Goal: Task Accomplishment & Management: Manage account settings

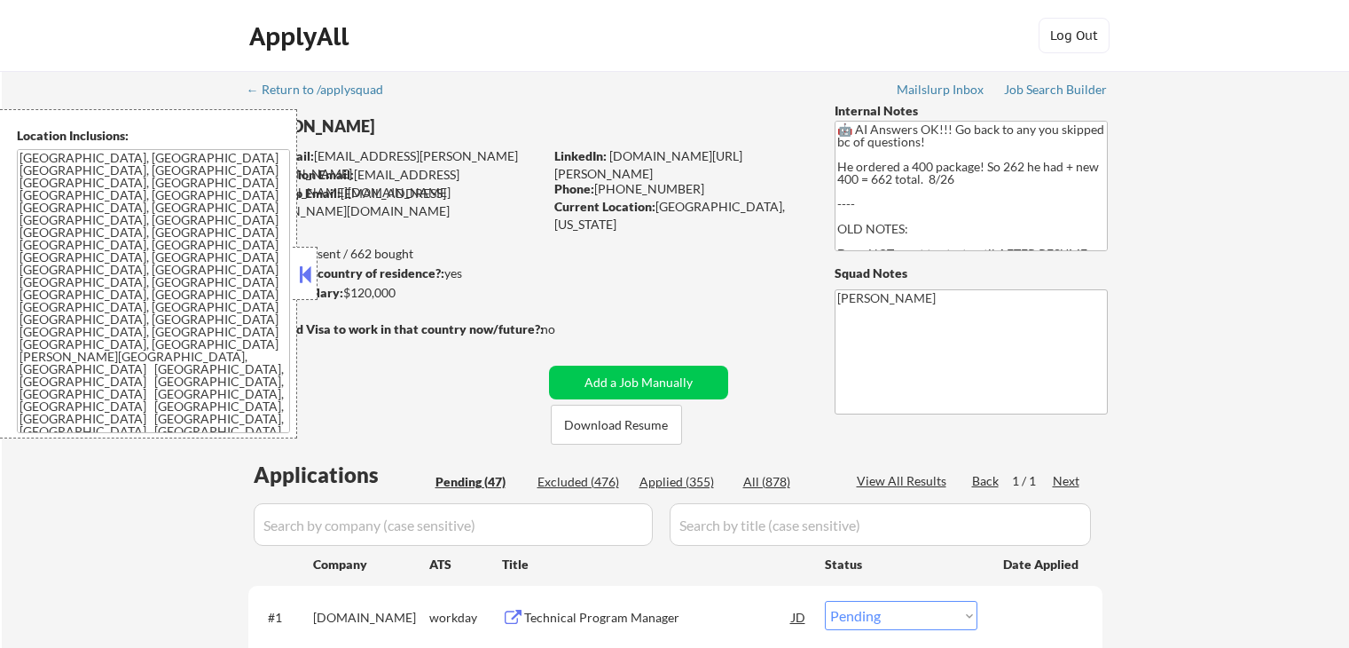
select select ""pending""
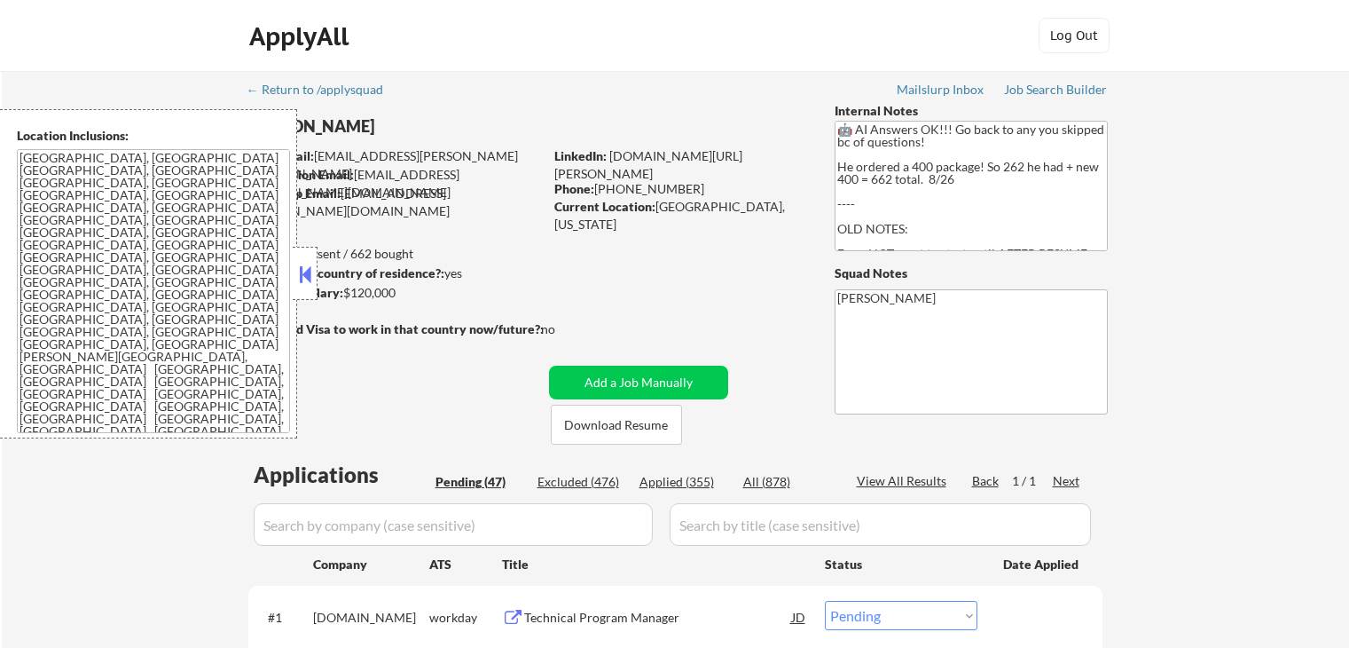
select select ""pending""
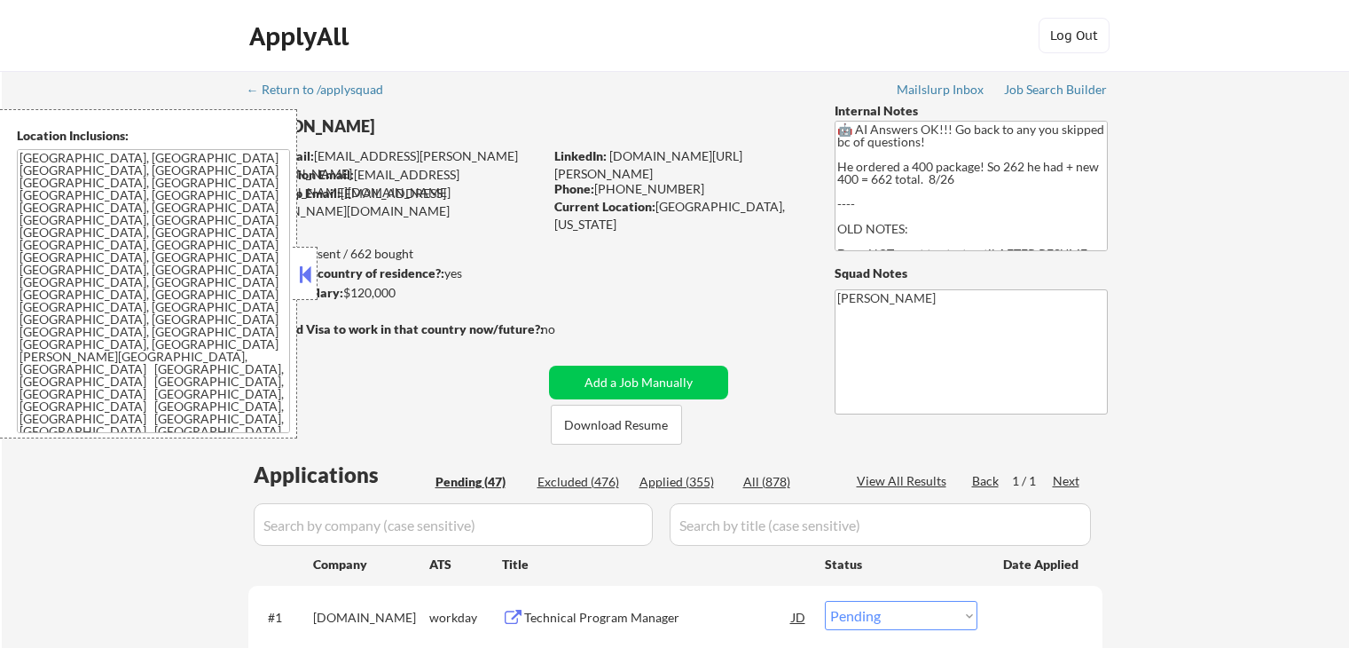
select select ""pending""
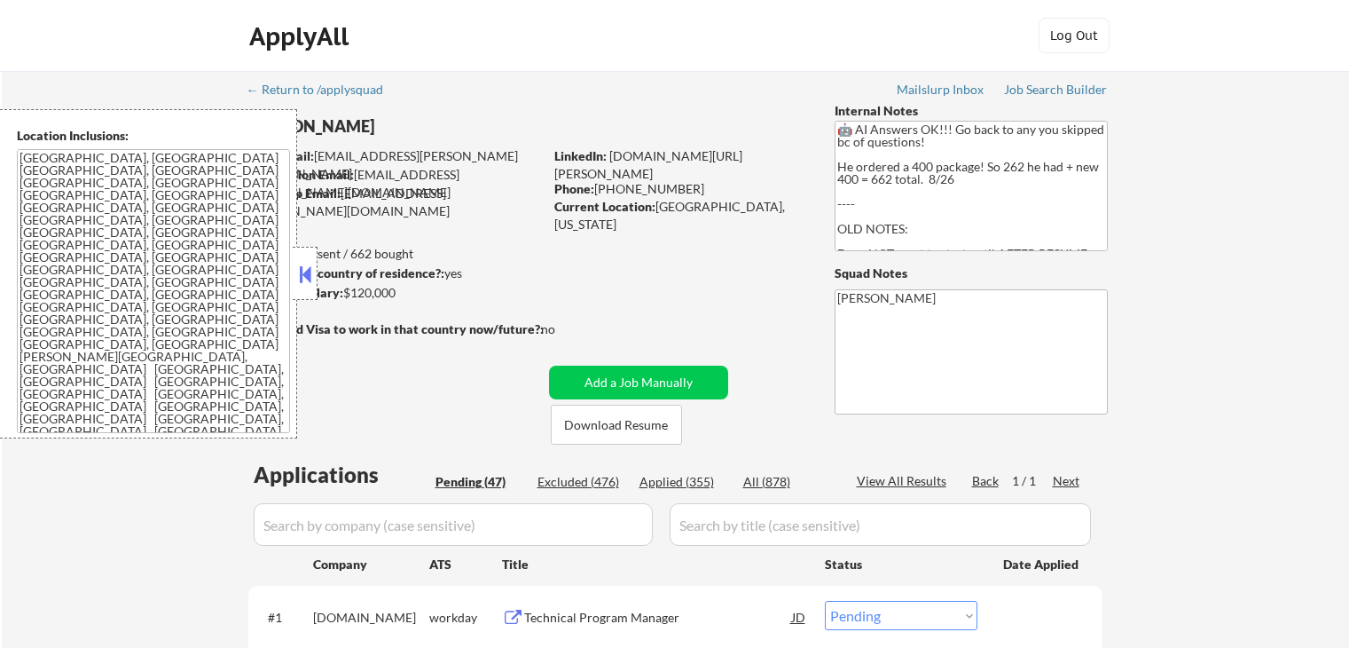
select select ""pending""
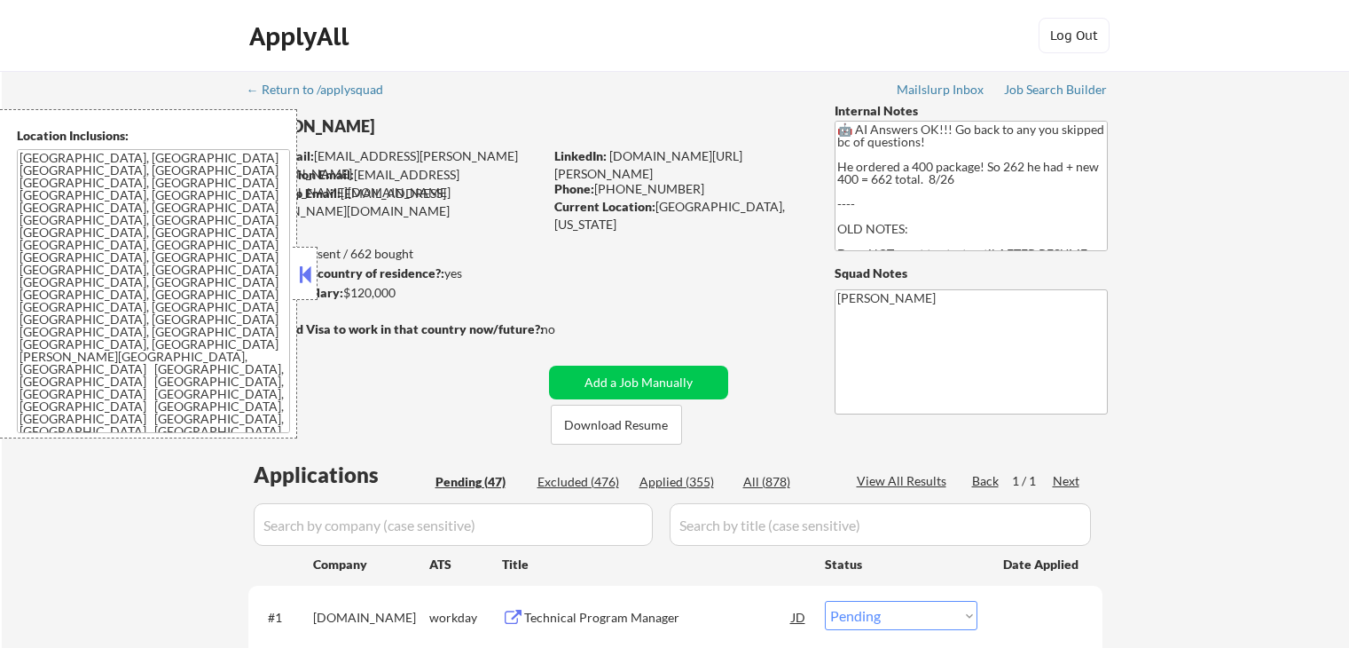
select select ""pending""
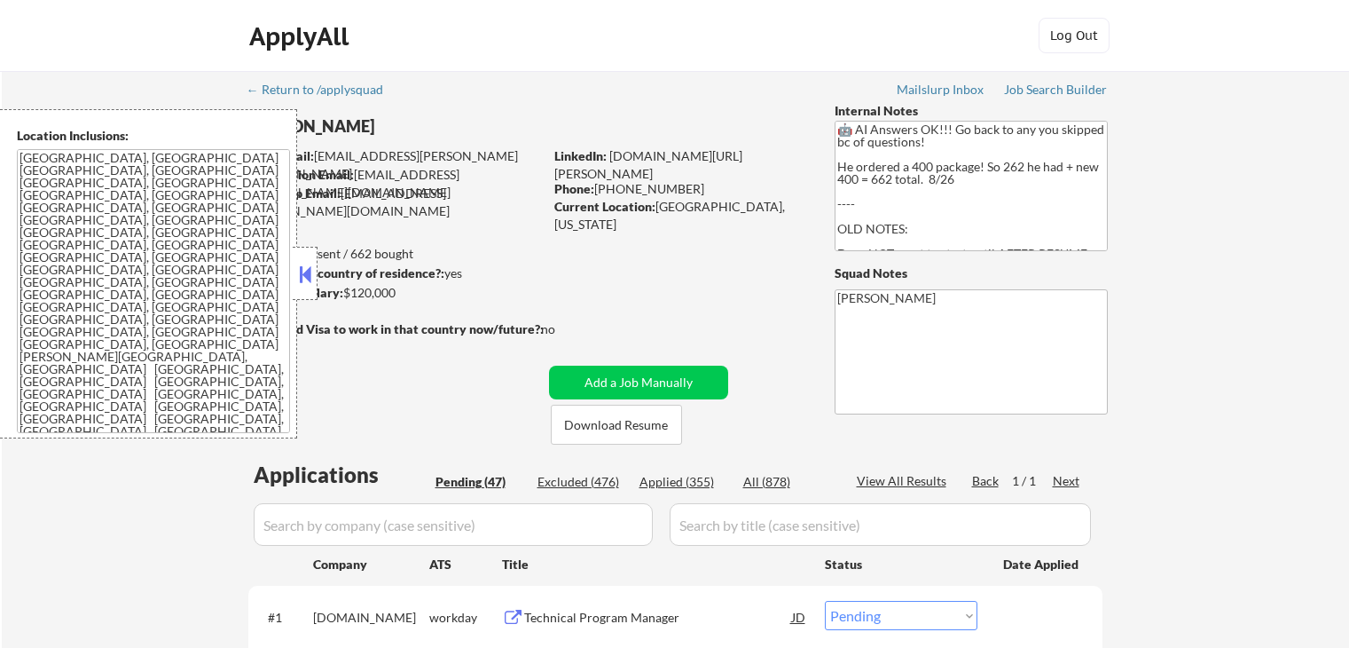
select select ""pending""
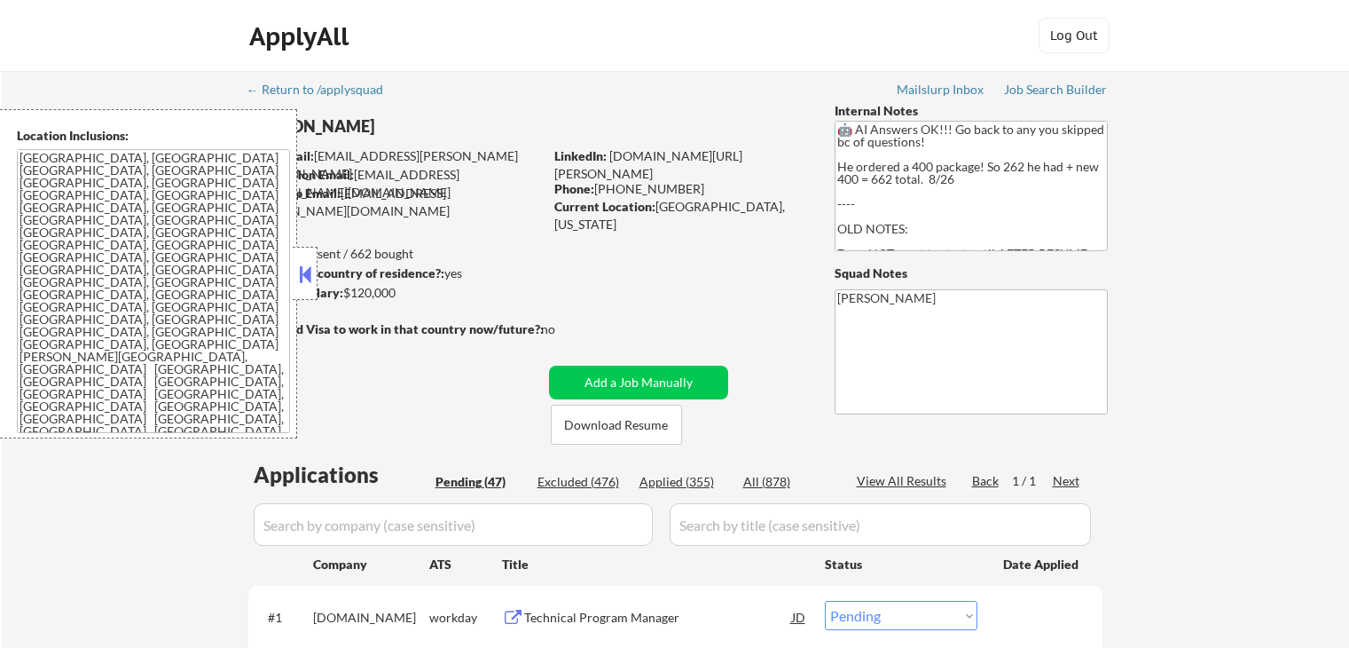
select select ""pending""
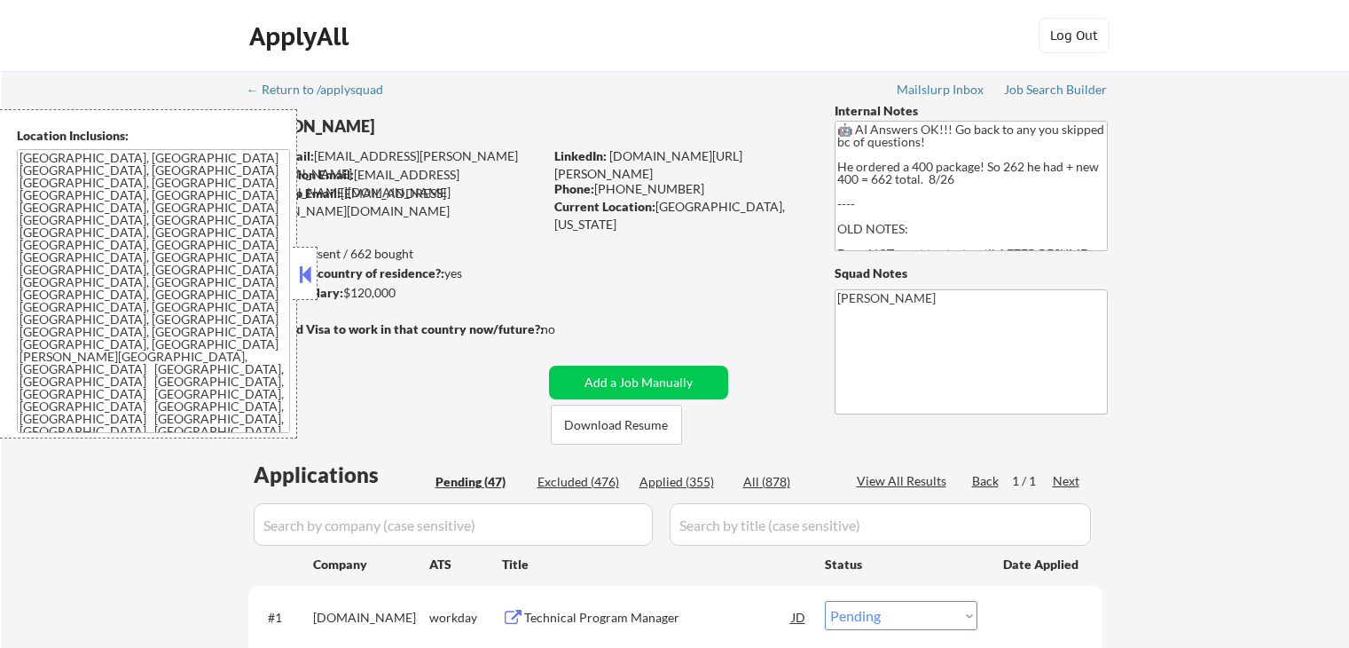
select select ""pending""
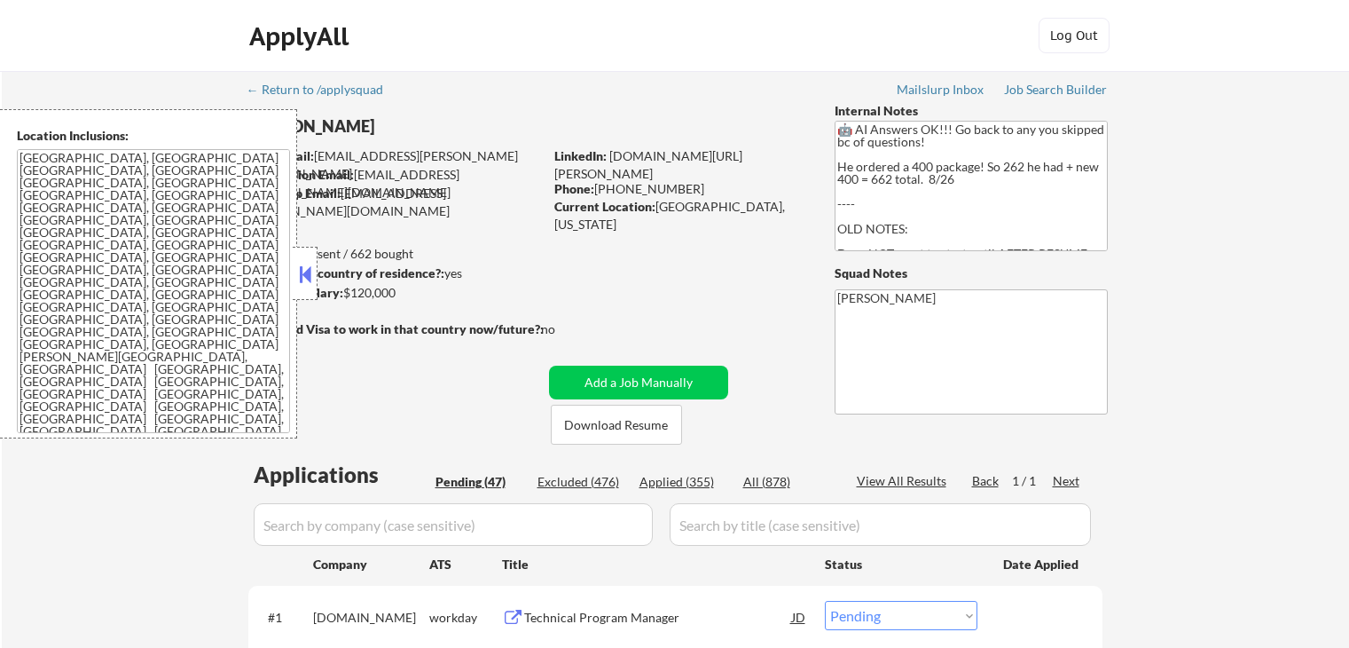
select select ""pending""
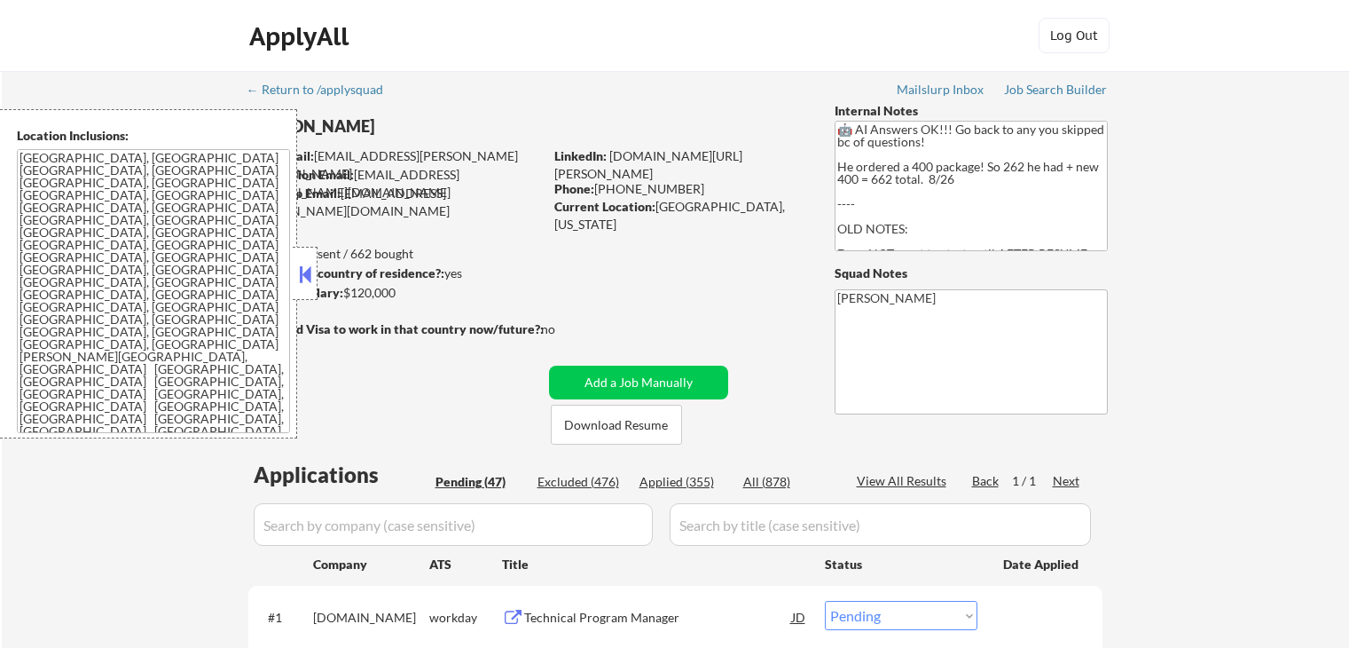
select select ""pending""
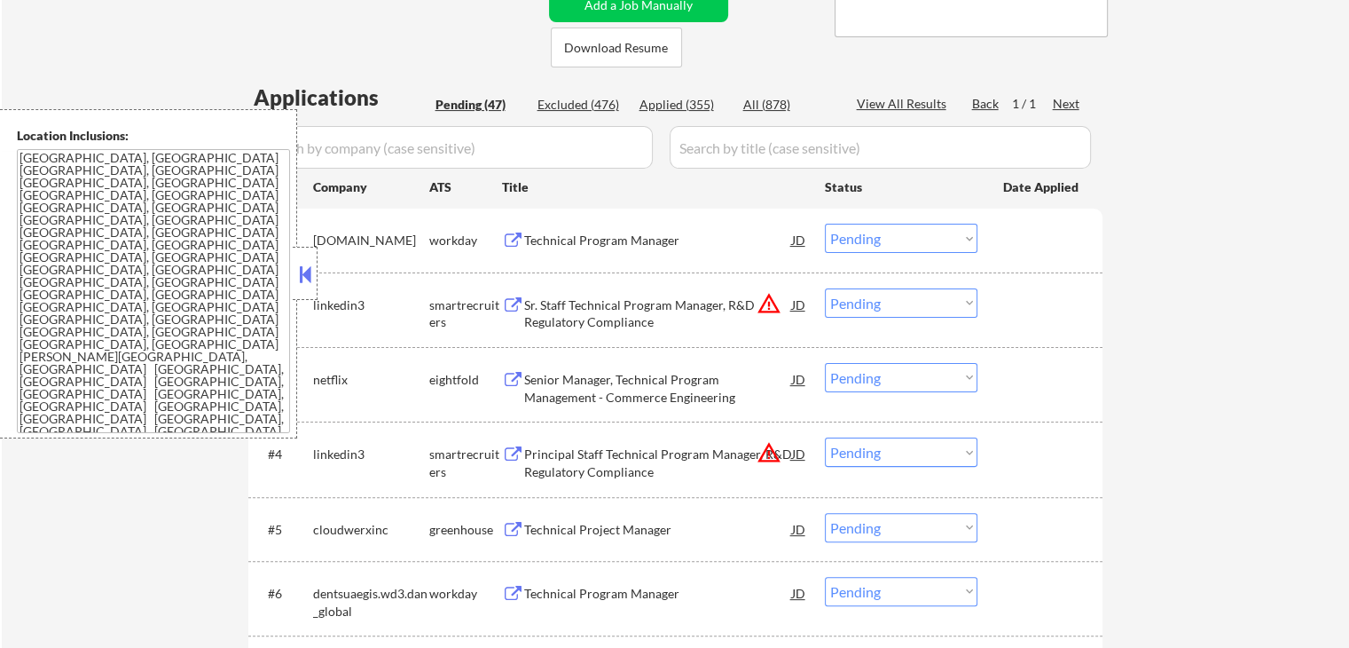
scroll to position [444, 0]
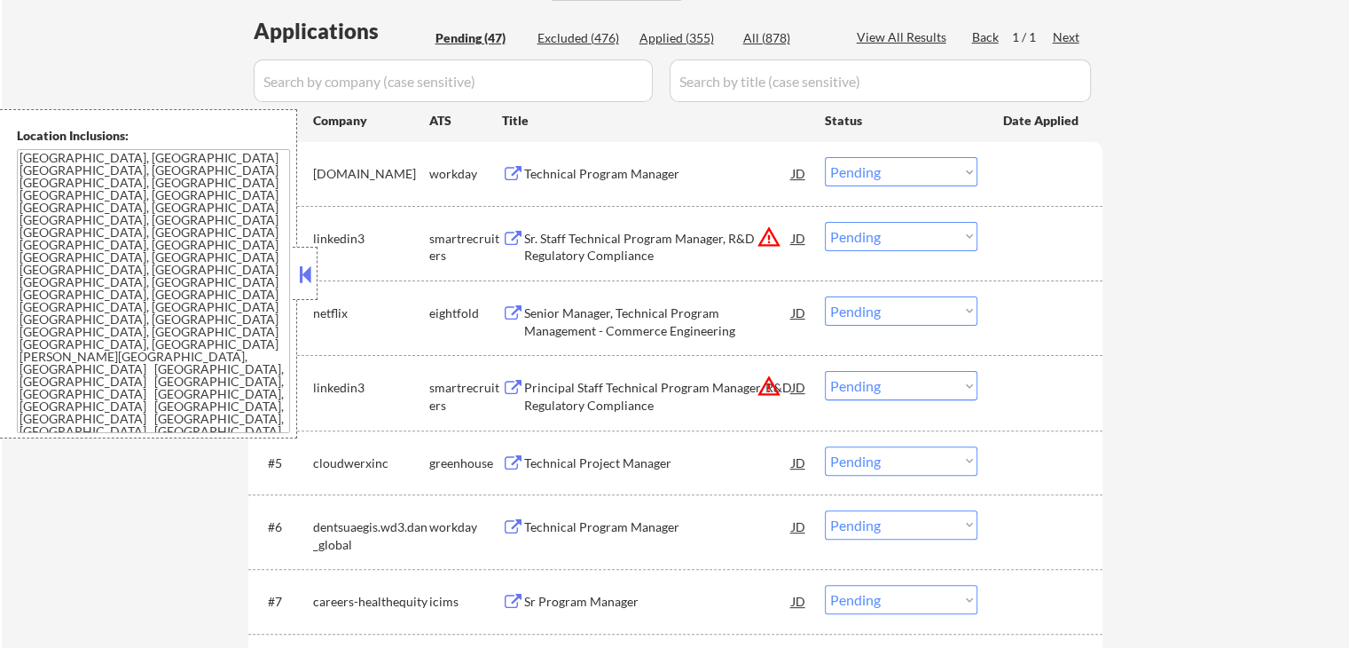
click at [302, 268] on button at bounding box center [305, 274] width 20 height 27
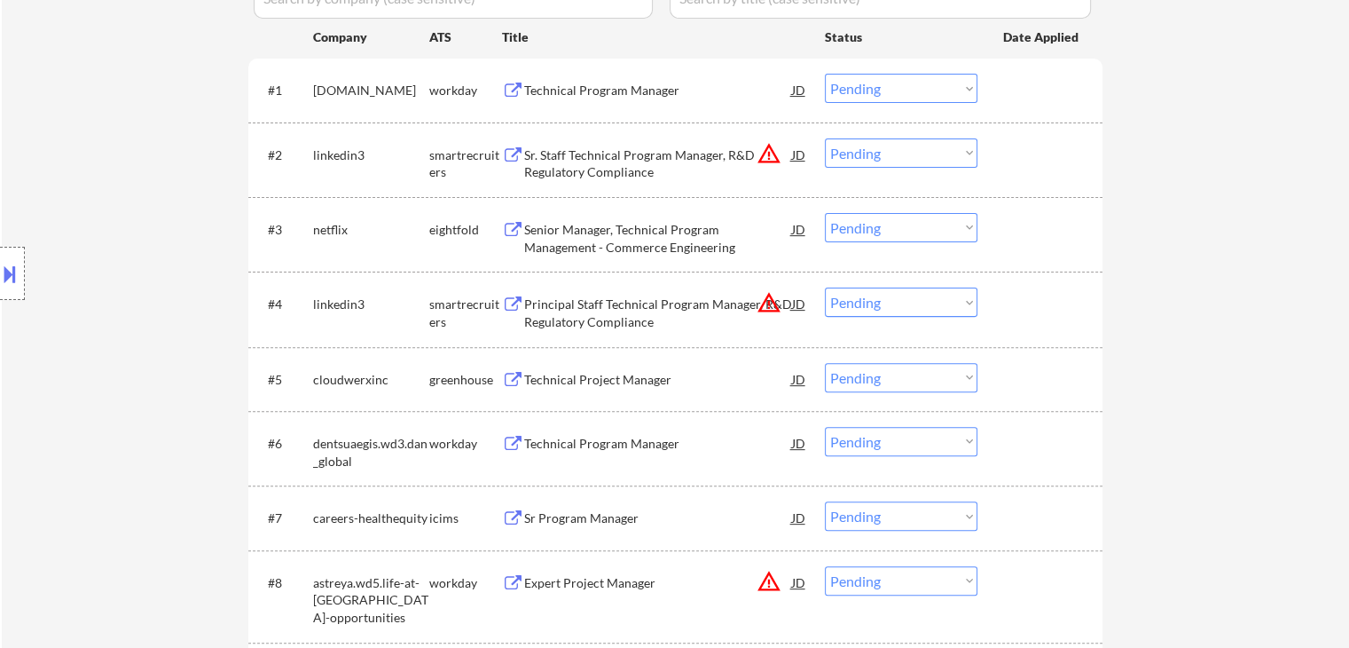
scroll to position [621, 0]
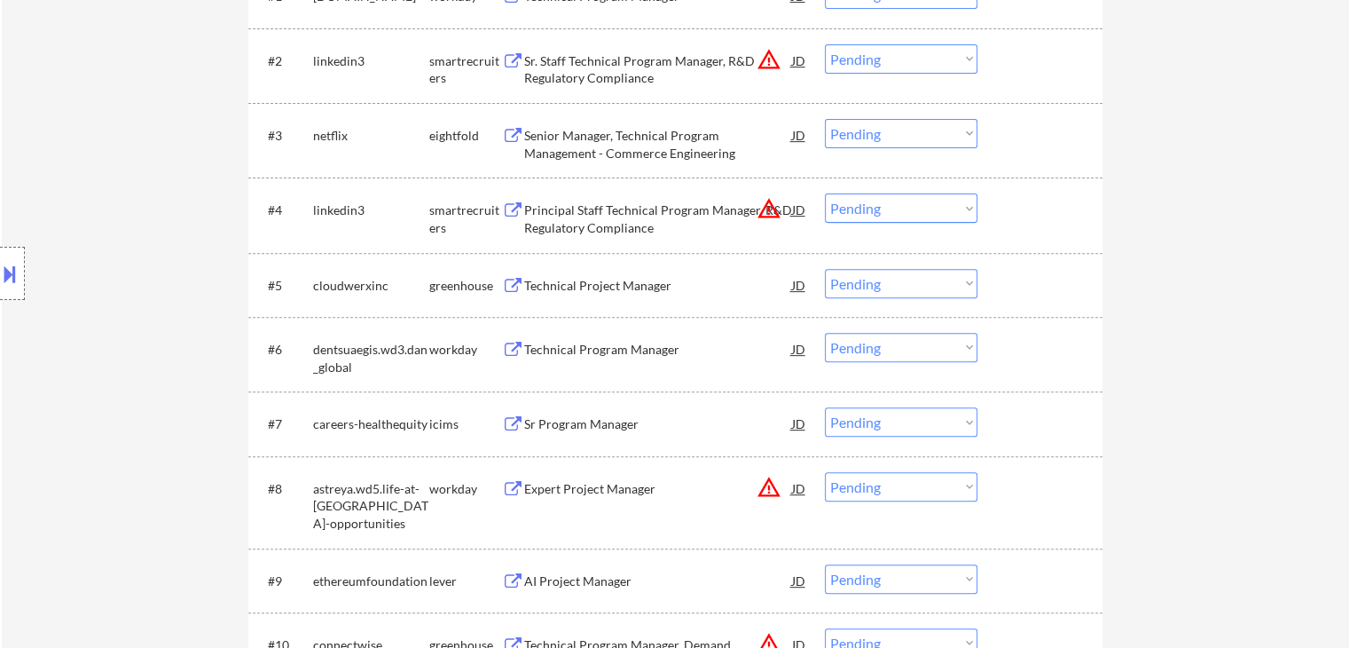
click at [550, 285] on div "Technical Project Manager" at bounding box center [658, 286] width 268 height 18
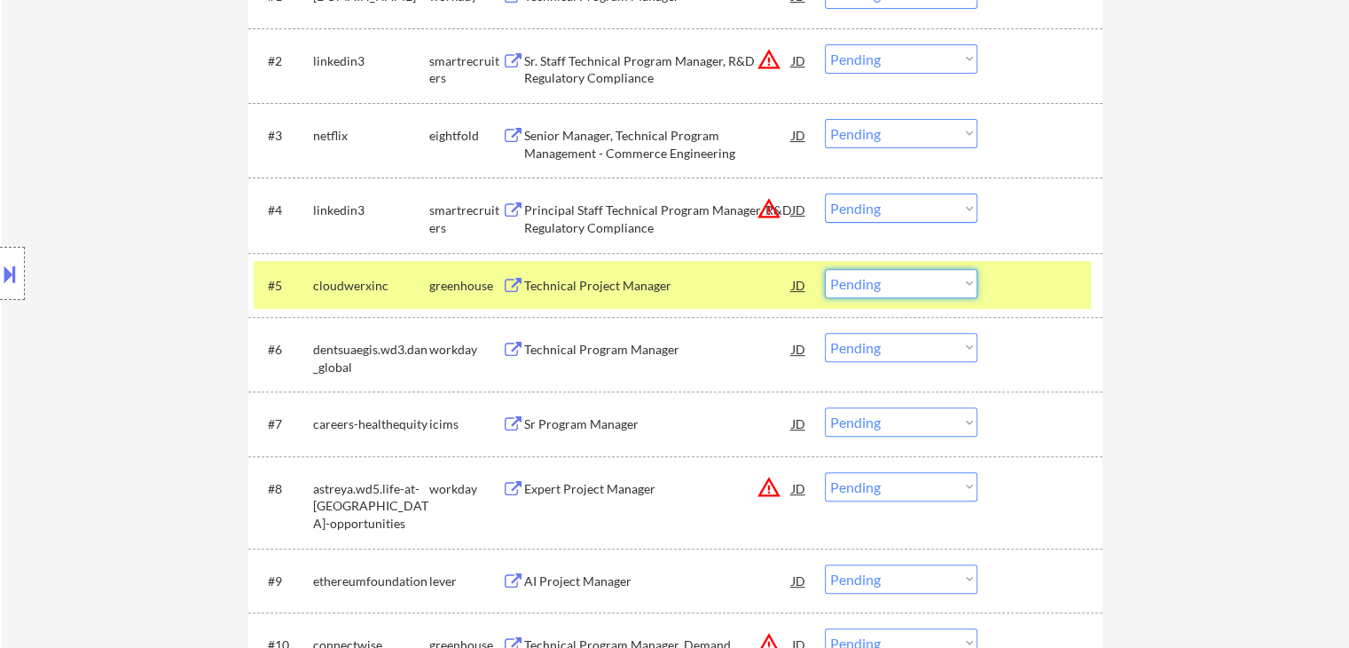
drag, startPoint x: 894, startPoint y: 280, endPoint x: 894, endPoint y: 291, distance: 10.6
click at [894, 281] on select "Choose an option... Pending Applied Excluded (Questions) Excluded (Expired) Exc…" at bounding box center [901, 283] width 153 height 29
click at [825, 269] on select "Choose an option... Pending Applied Excluded (Questions) Excluded (Expired) Exc…" at bounding box center [901, 283] width 153 height 29
select select ""pending""
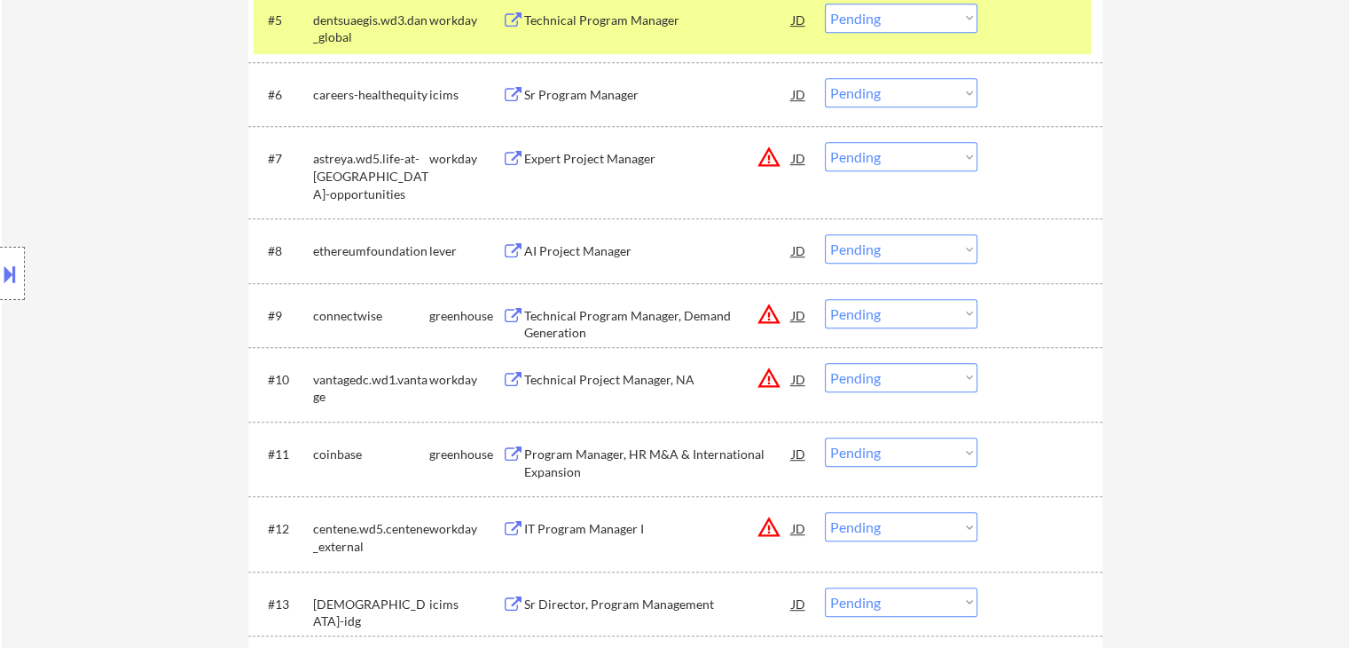
scroll to position [887, 0]
click at [562, 239] on div "AI Project Manager" at bounding box center [658, 249] width 268 height 32
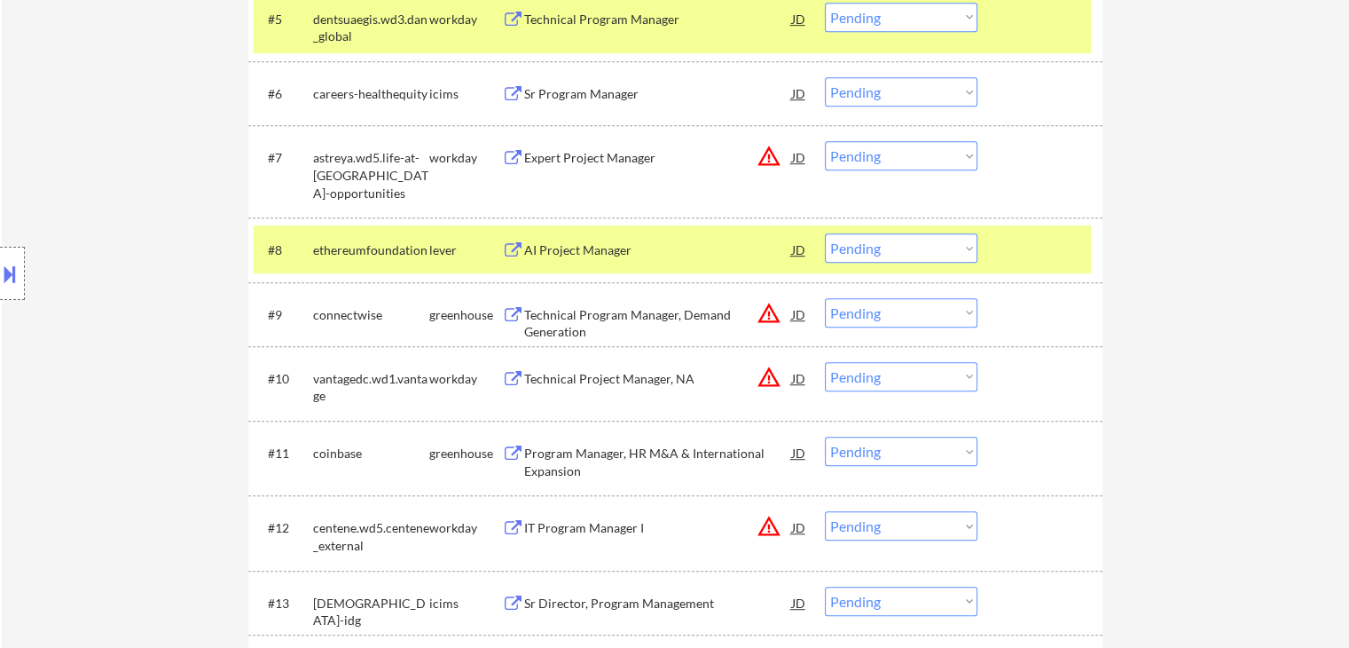
click at [11, 273] on button at bounding box center [10, 273] width 20 height 29
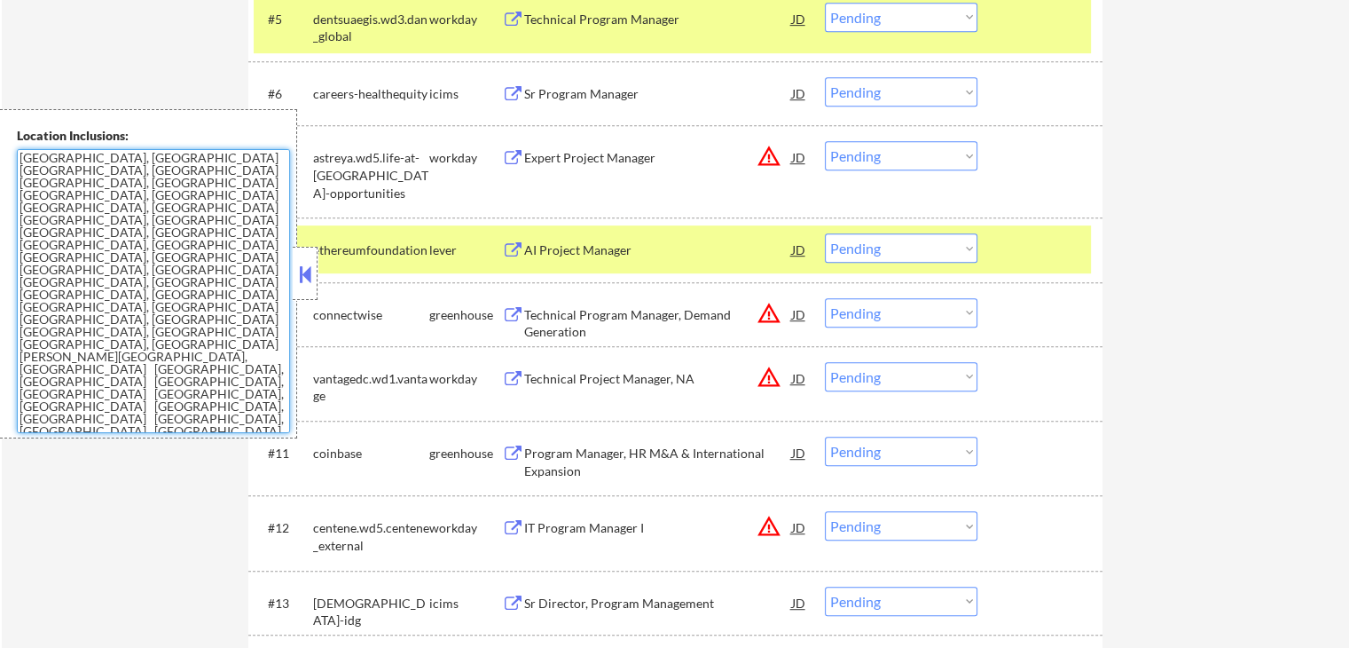
drag, startPoint x: 92, startPoint y: 267, endPoint x: 0, endPoint y: 146, distance: 152.6
click at [0, 146] on div "Location Inclusions: [GEOGRAPHIC_DATA], [GEOGRAPHIC_DATA] [GEOGRAPHIC_DATA], [G…" at bounding box center [148, 273] width 297 height 329
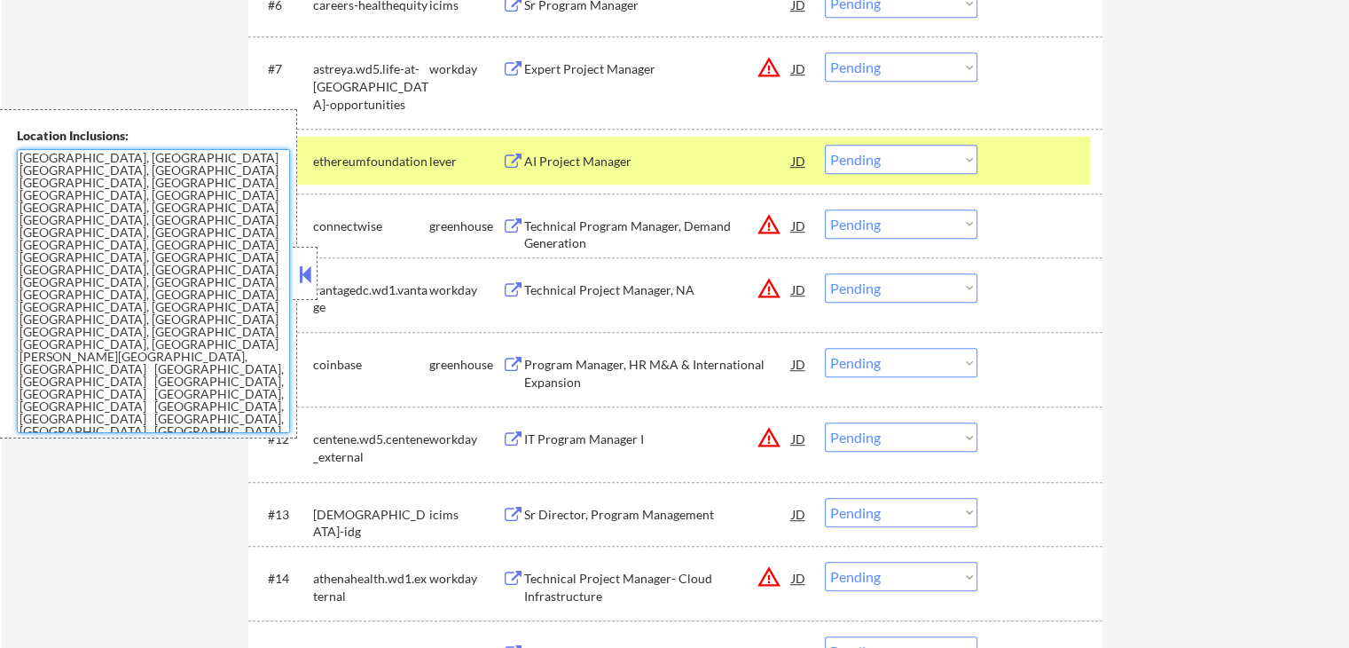
click at [901, 153] on select "Choose an option... Pending Applied Excluded (Questions) Excluded (Expired) Exc…" at bounding box center [901, 159] width 153 height 29
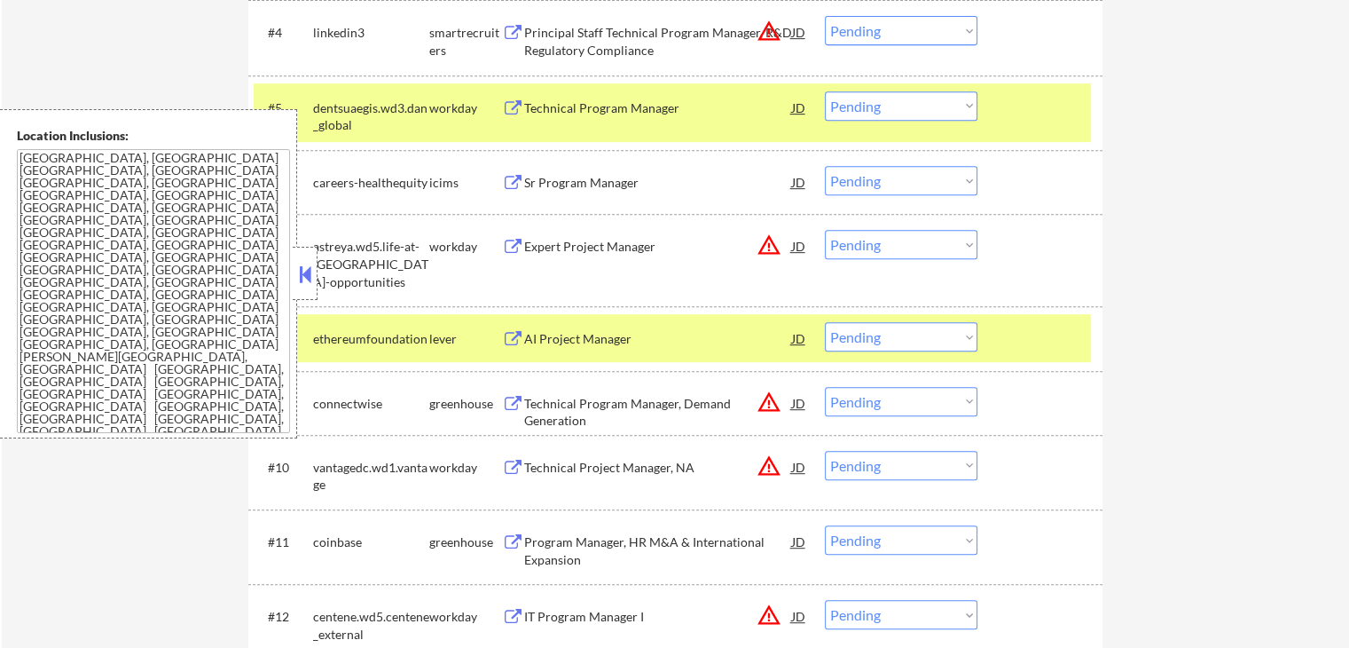
scroll to position [887, 0]
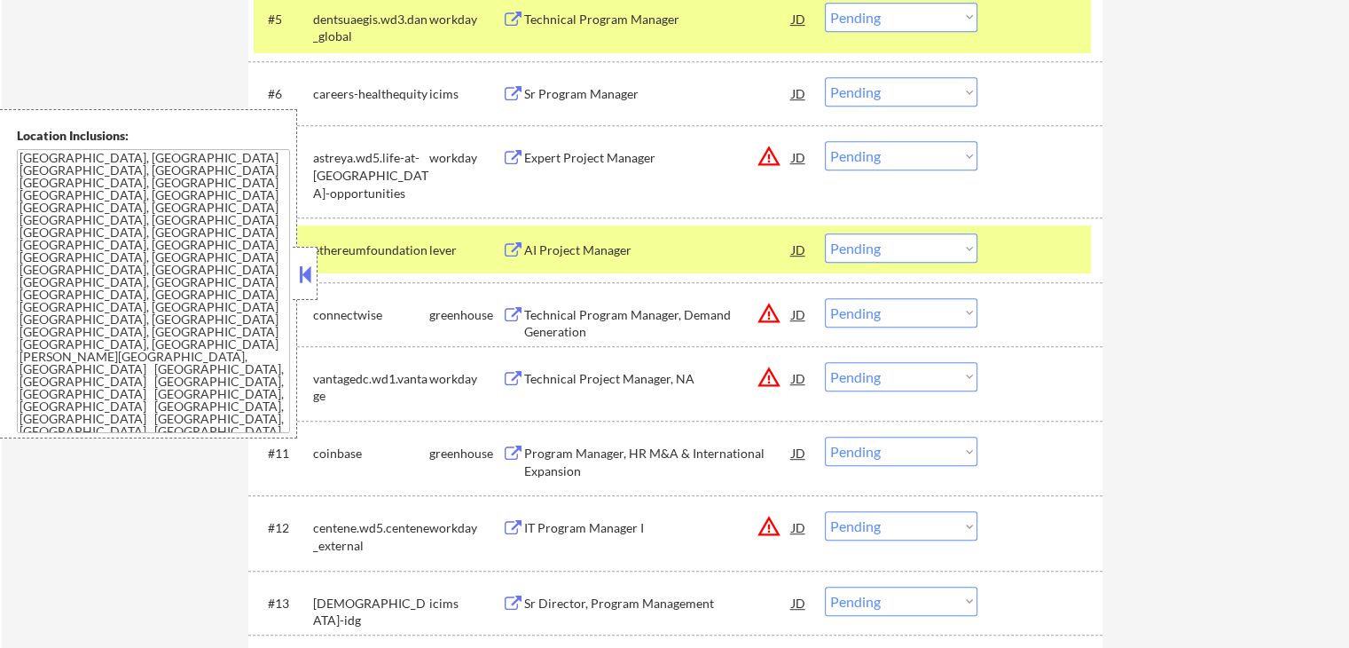
click at [569, 248] on div "AI Project Manager" at bounding box center [658, 250] width 268 height 18
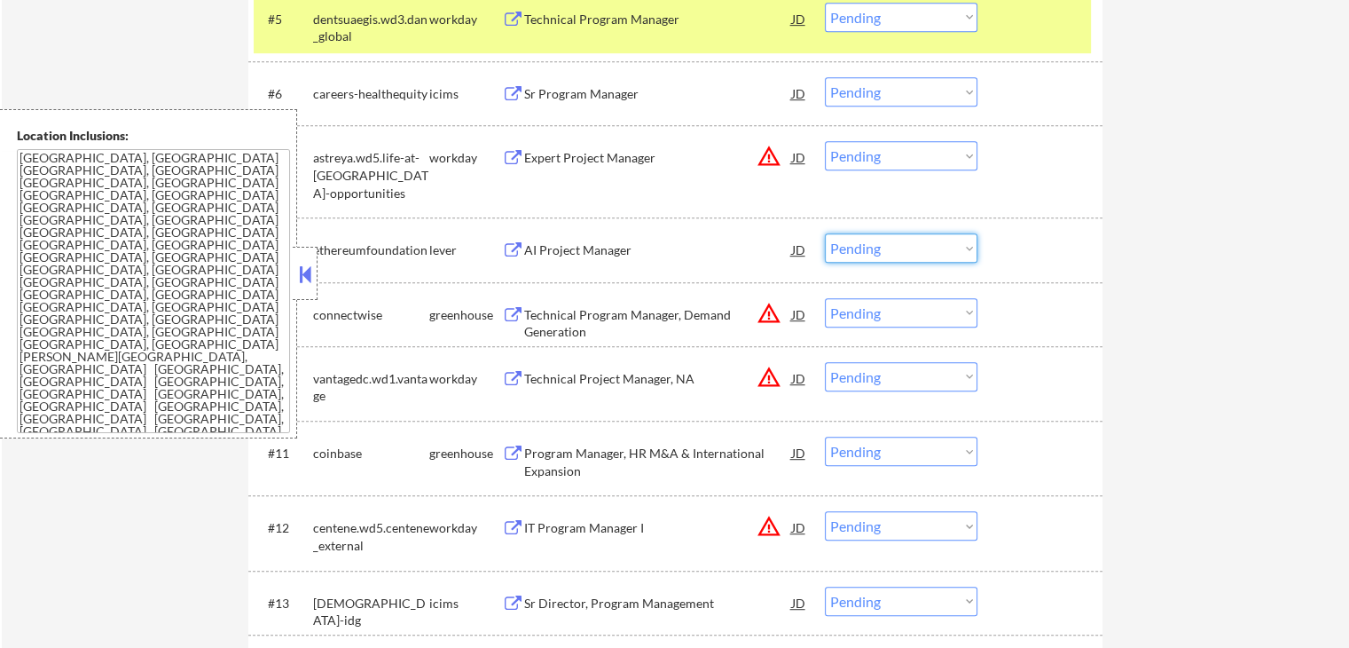
click at [917, 252] on select "Choose an option... Pending Applied Excluded (Questions) Excluded (Expired) Exc…" at bounding box center [901, 247] width 153 height 29
click at [825, 233] on select "Choose an option... Pending Applied Excluded (Questions) Excluded (Expired) Exc…" at bounding box center [901, 247] width 153 height 29
click at [1097, 242] on div "#8 ethereumfoundation lever AI Project Manager JD warning_amber Choose an optio…" at bounding box center [675, 249] width 854 height 64
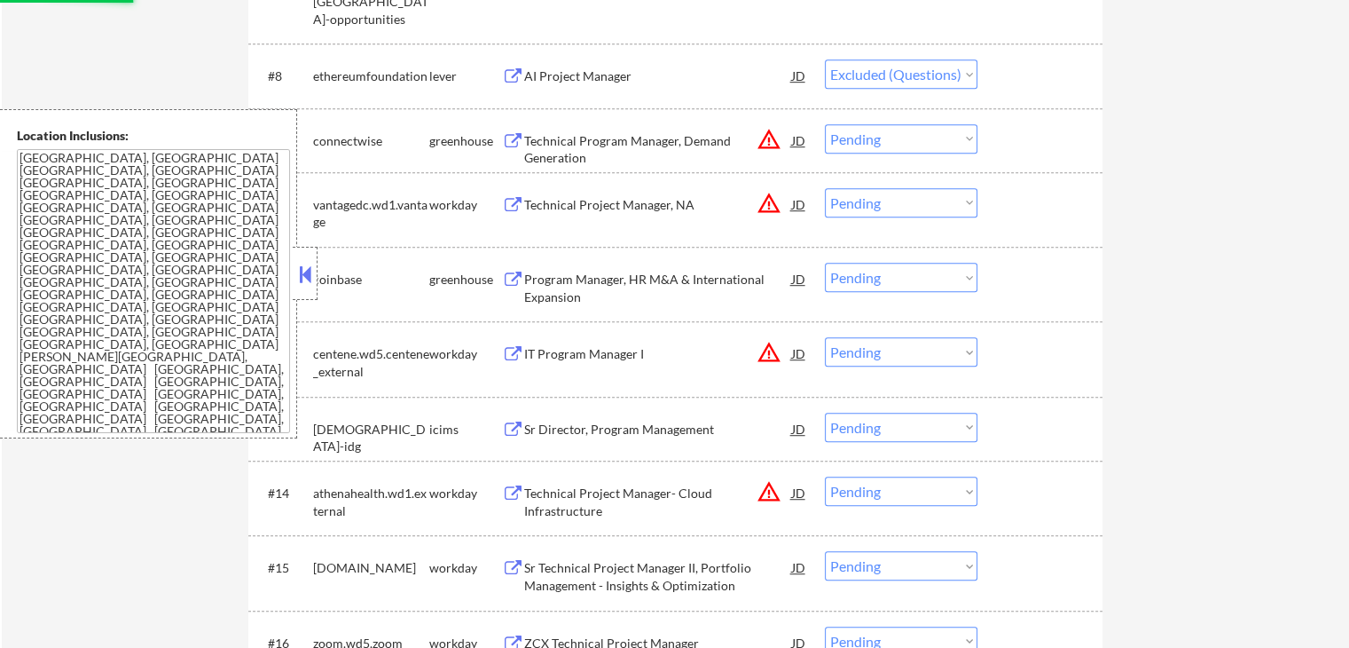
scroll to position [1065, 0]
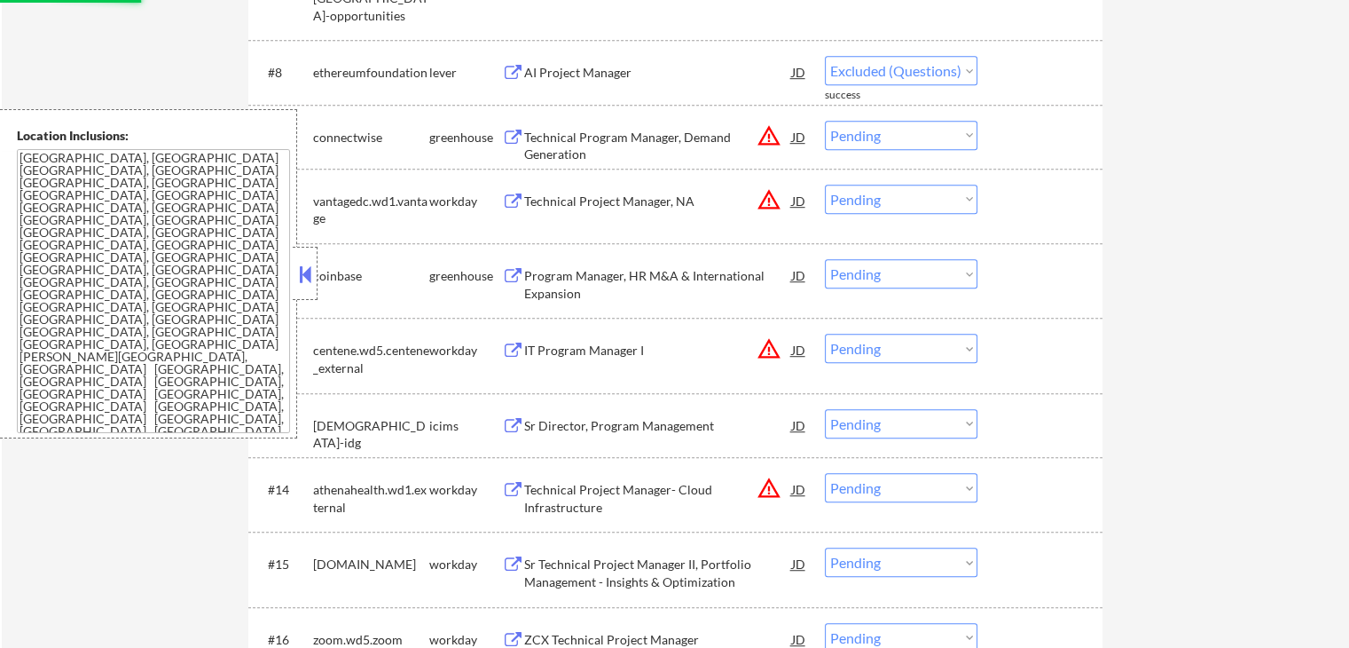
select select ""pending""
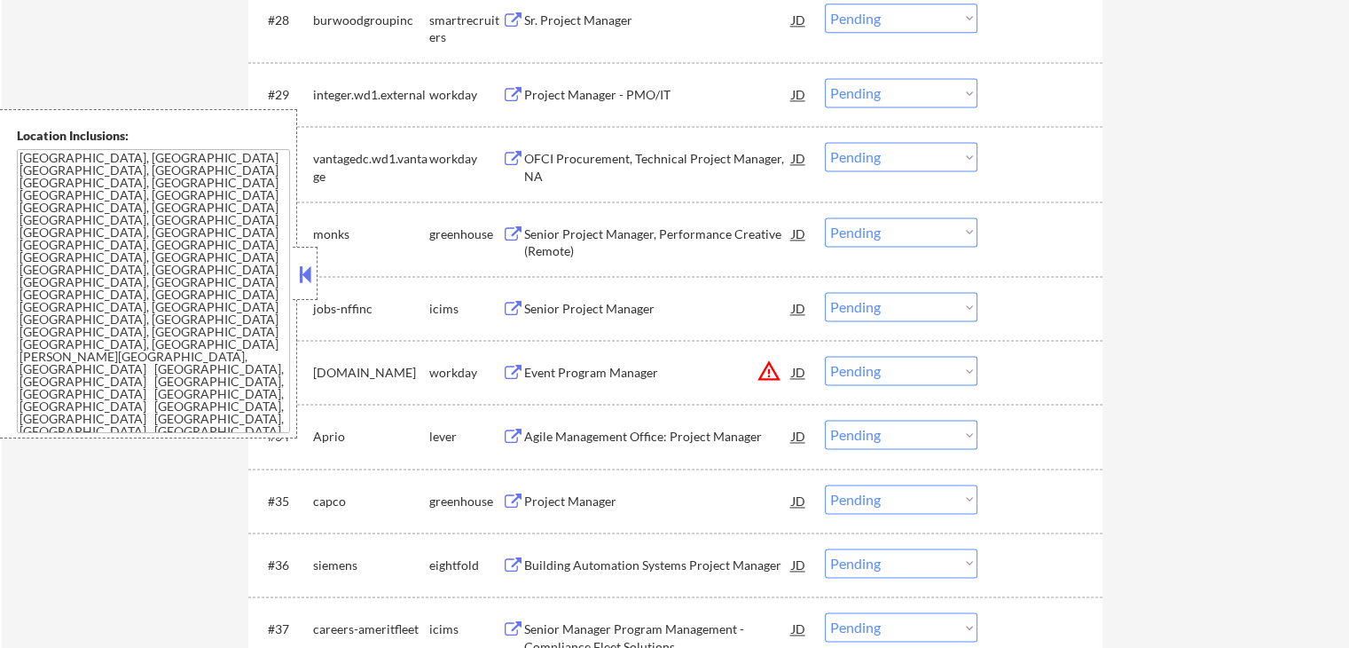
scroll to position [2484, 0]
click at [543, 17] on div "Sr. Project Manager" at bounding box center [658, 21] width 268 height 18
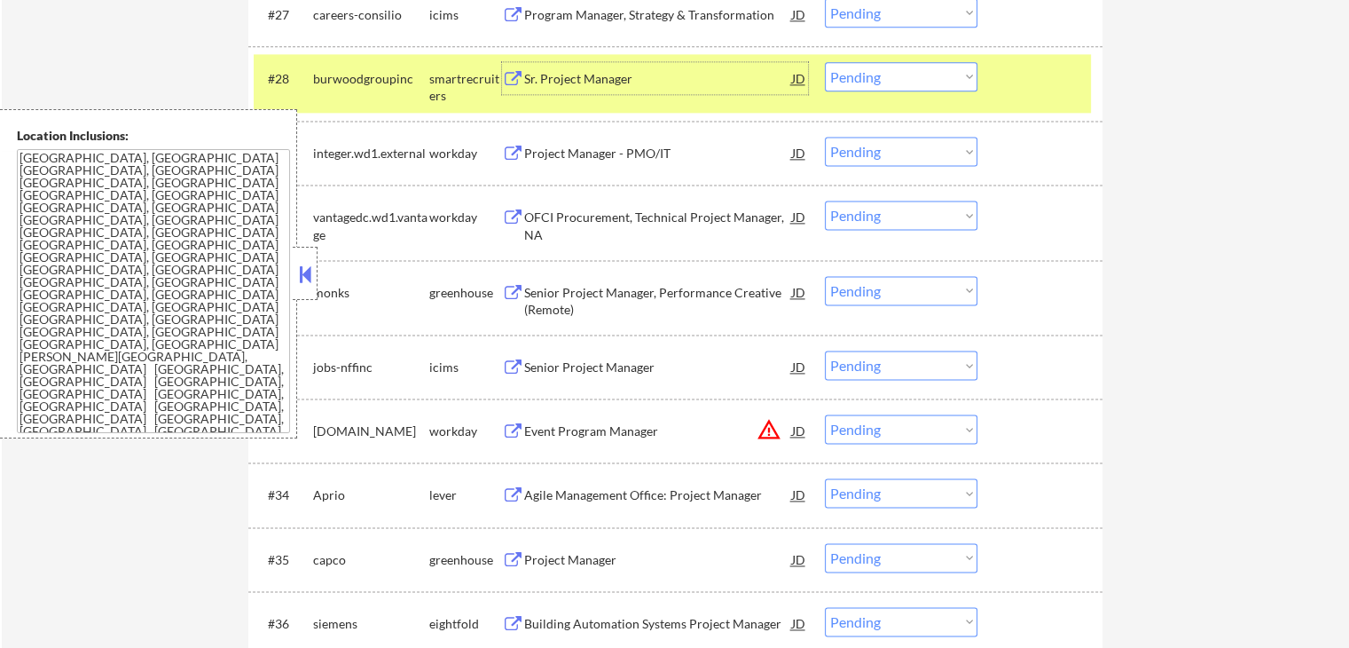
scroll to position [2395, 0]
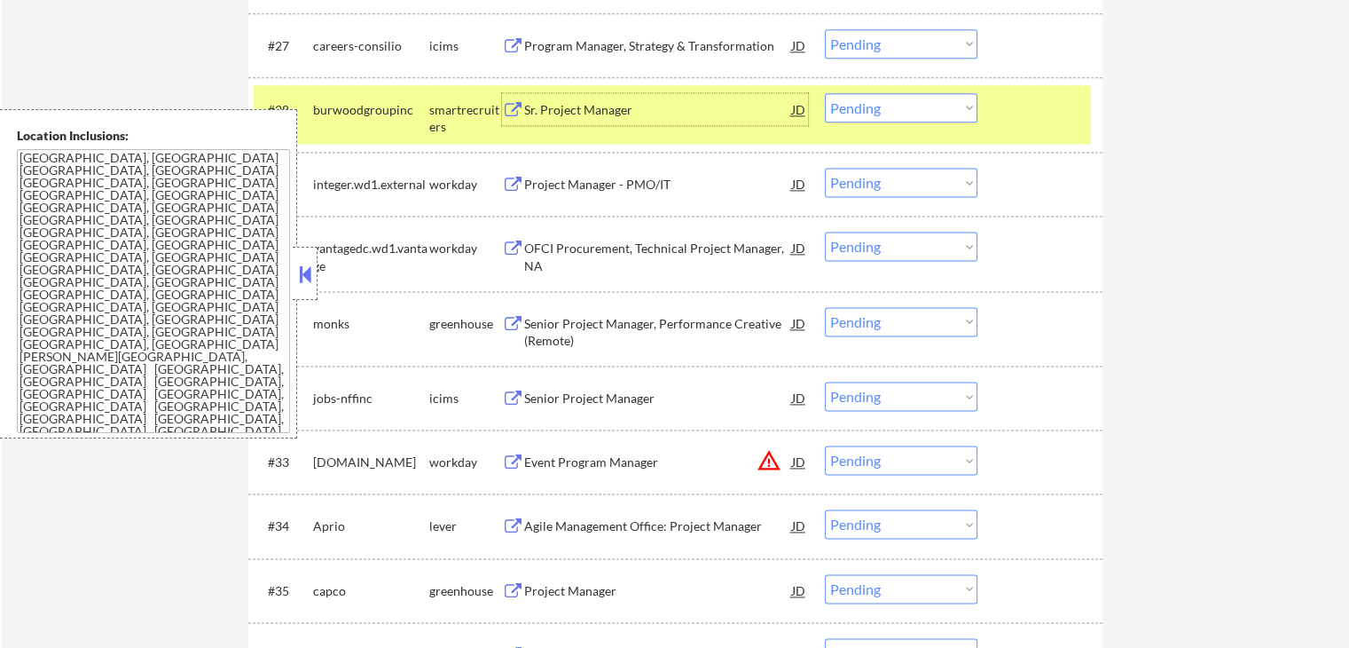
click at [885, 109] on select "Choose an option... Pending Applied Excluded (Questions) Excluded (Expired) Exc…" at bounding box center [901, 107] width 153 height 29
click at [825, 93] on select "Choose an option... Pending Applied Excluded (Questions) Excluded (Expired) Exc…" at bounding box center [901, 107] width 153 height 29
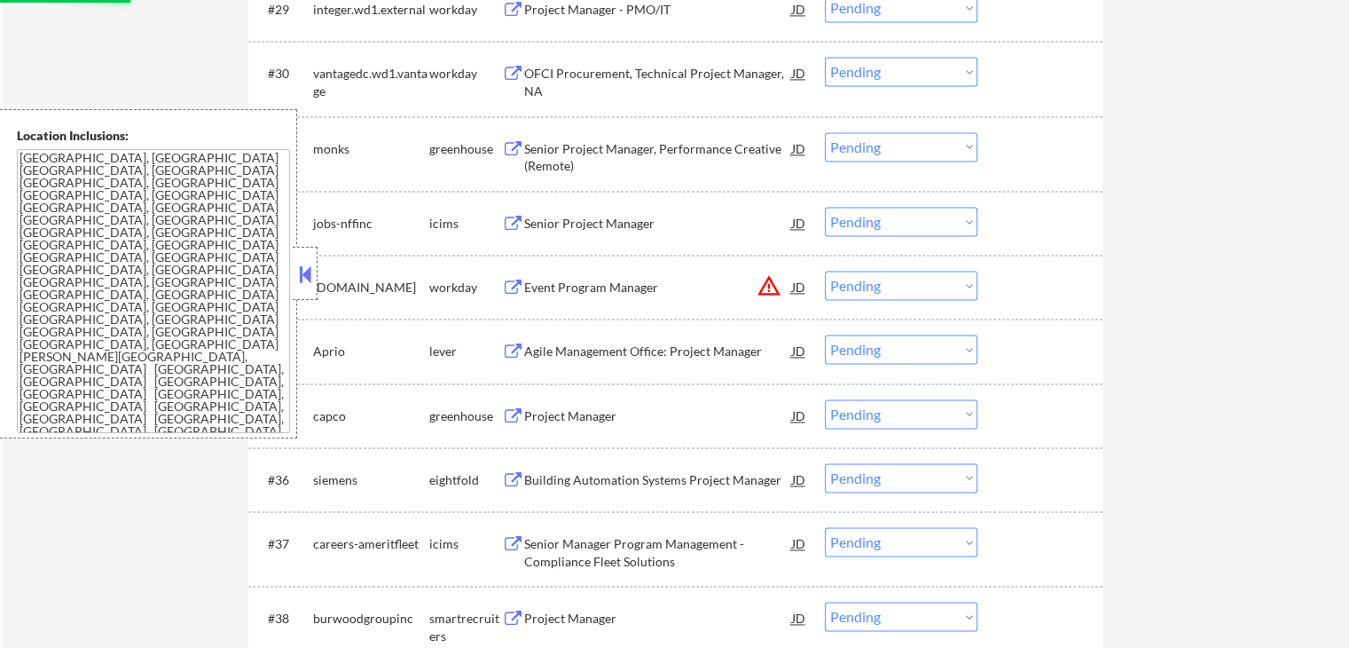
scroll to position [2662, 0]
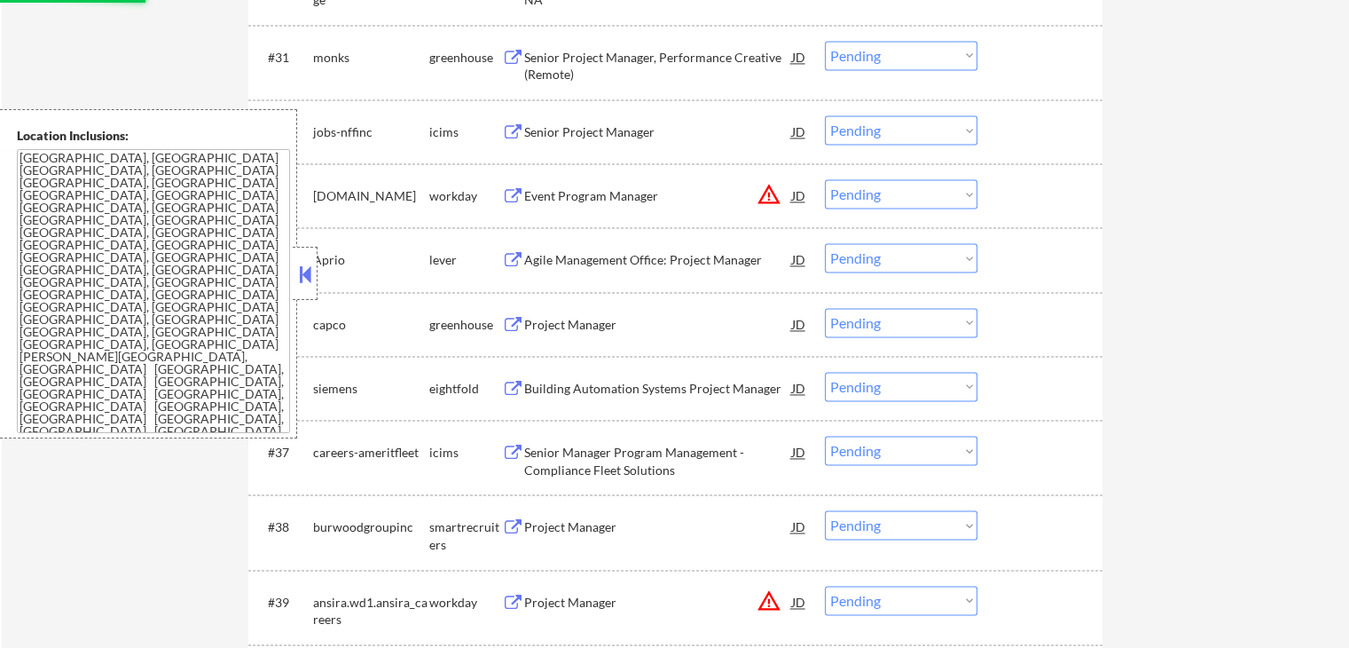
select select ""pending""
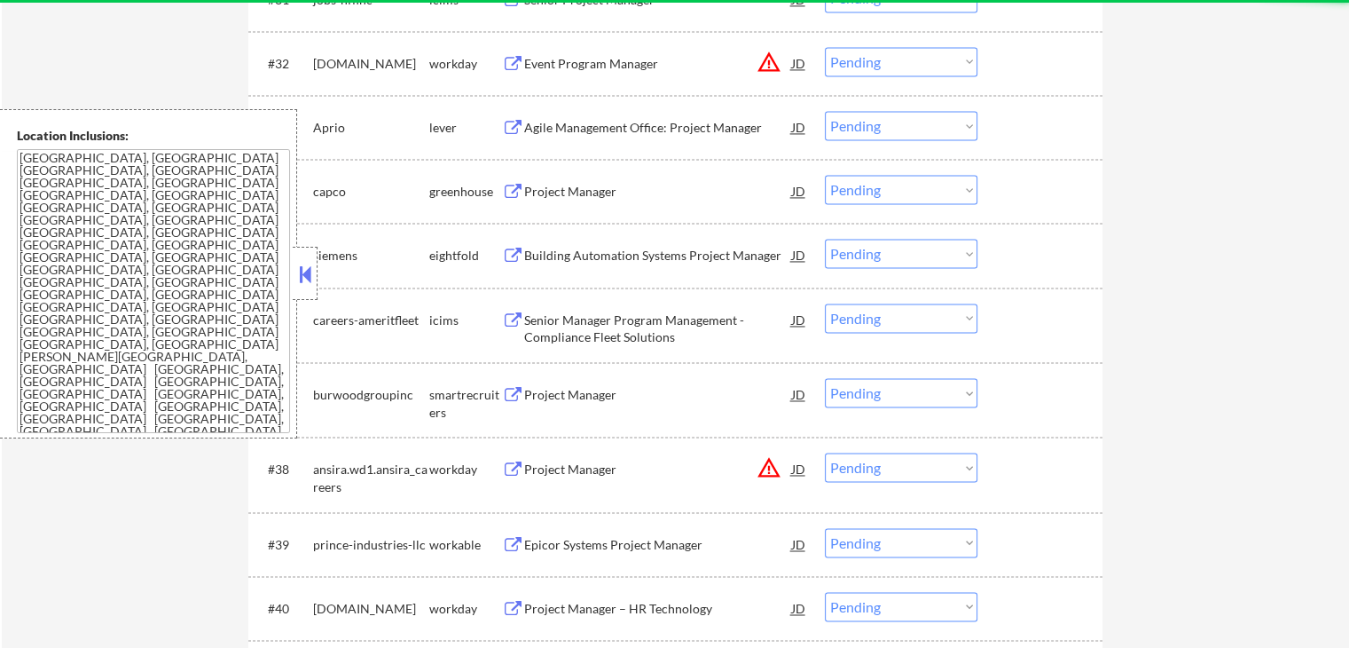
scroll to position [2750, 0]
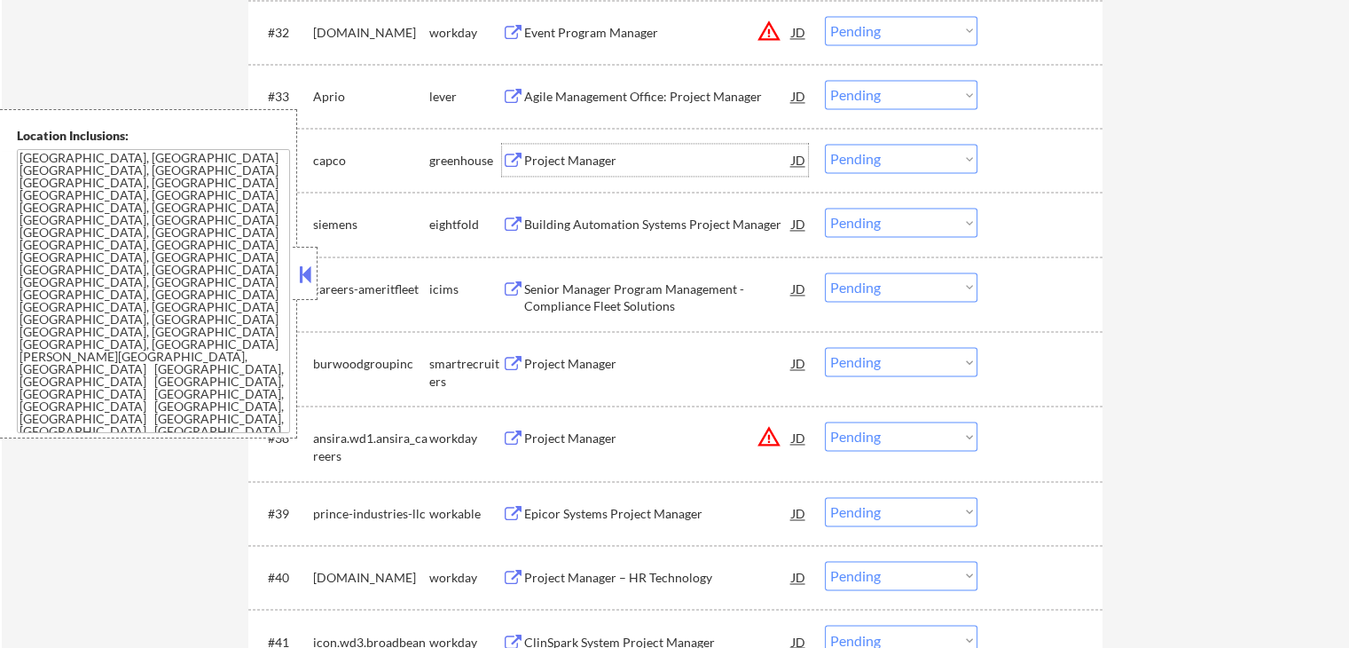
click at [536, 164] on div "Project Manager" at bounding box center [658, 161] width 268 height 18
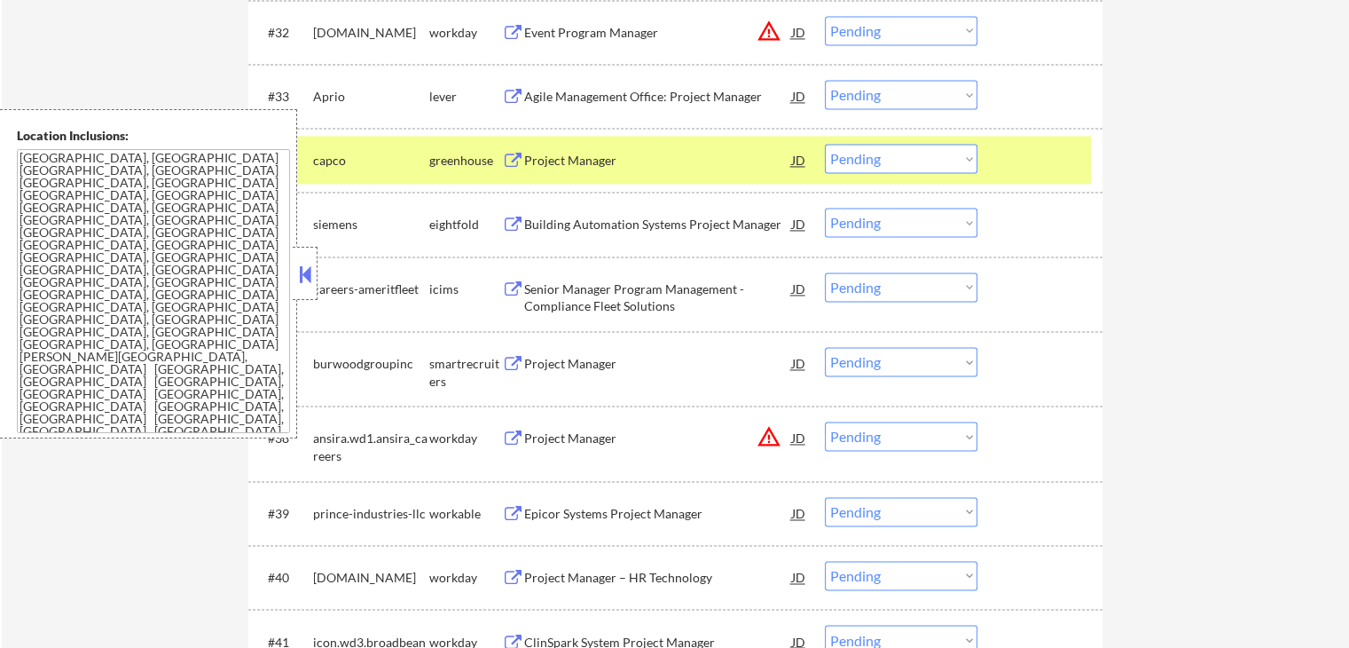
click at [551, 101] on div "Agile Management Office: Project Manager" at bounding box center [658, 97] width 268 height 18
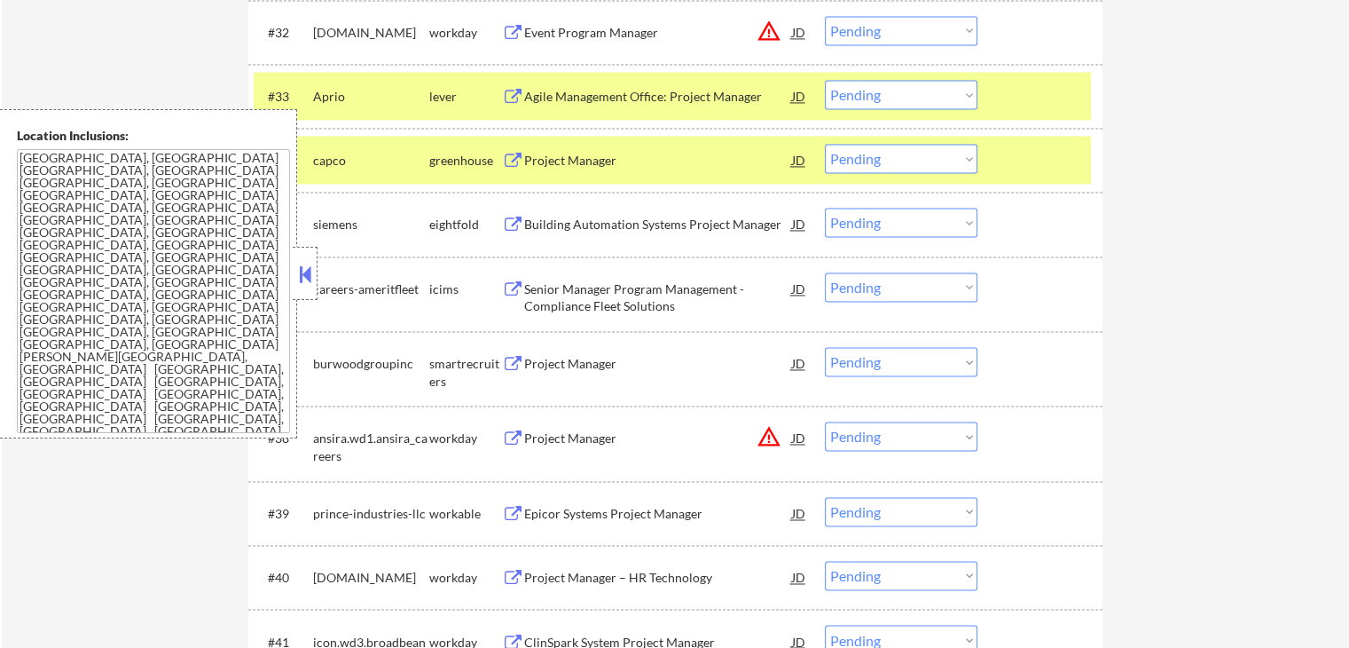
drag, startPoint x: 885, startPoint y: 161, endPoint x: 885, endPoint y: 171, distance: 10.7
click at [885, 161] on select "Choose an option... Pending Applied Excluded (Questions) Excluded (Expired) Exc…" at bounding box center [901, 158] width 153 height 29
click at [825, 144] on select "Choose an option... Pending Applied Excluded (Questions) Excluded (Expired) Exc…" at bounding box center [901, 158] width 153 height 29
select select ""pending""
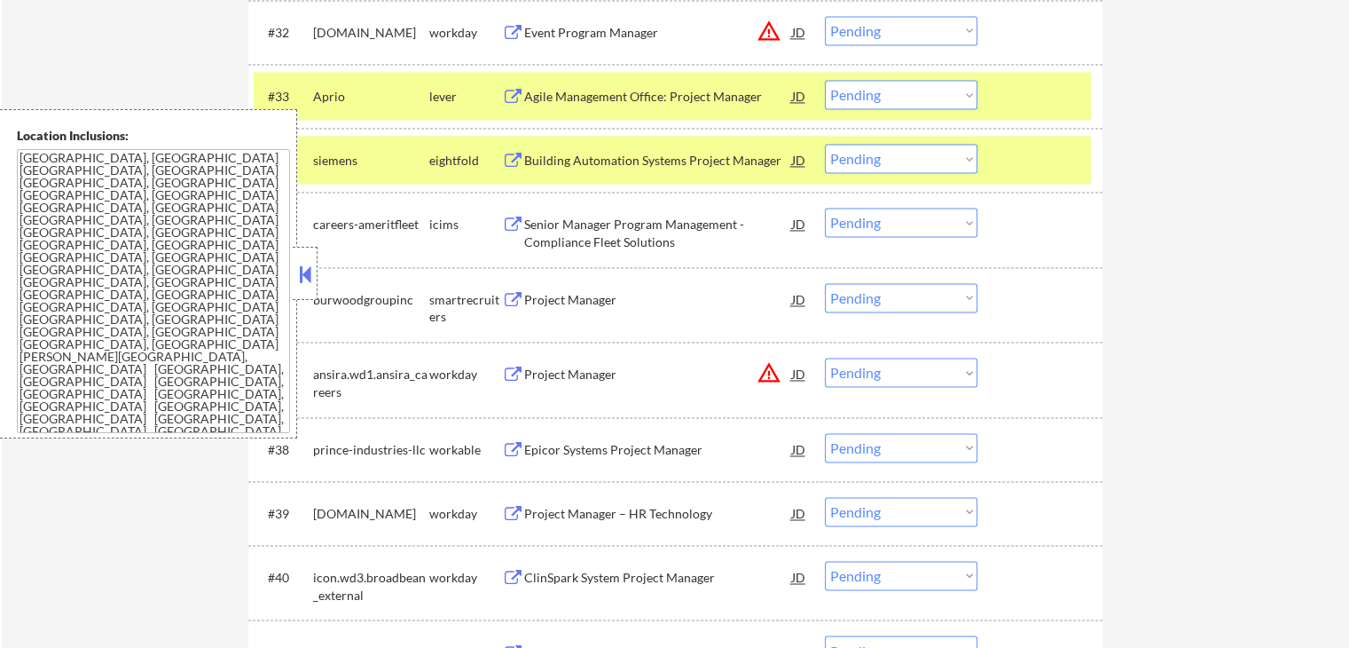
click at [879, 98] on select "Choose an option... Pending Applied Excluded (Questions) Excluded (Expired) Exc…" at bounding box center [901, 94] width 153 height 29
click at [825, 80] on select "Choose an option... Pending Applied Excluded (Questions) Excluded (Expired) Exc…" at bounding box center [901, 94] width 153 height 29
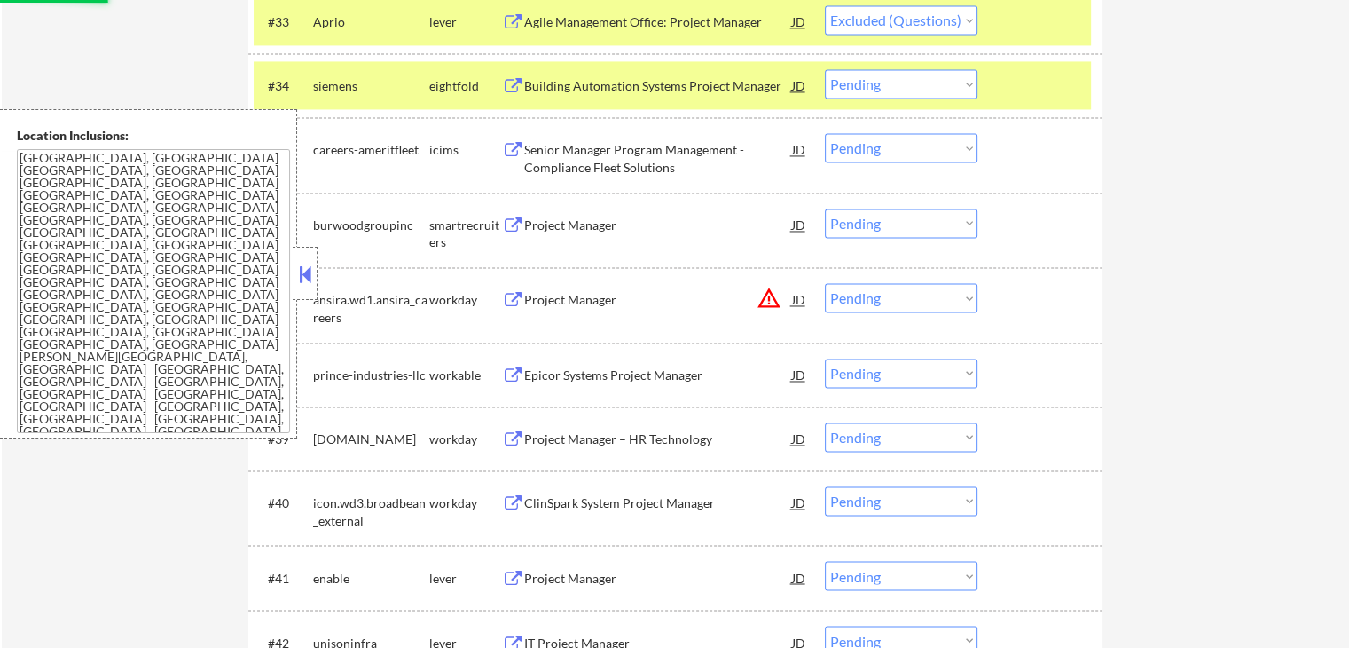
scroll to position [2928, 0]
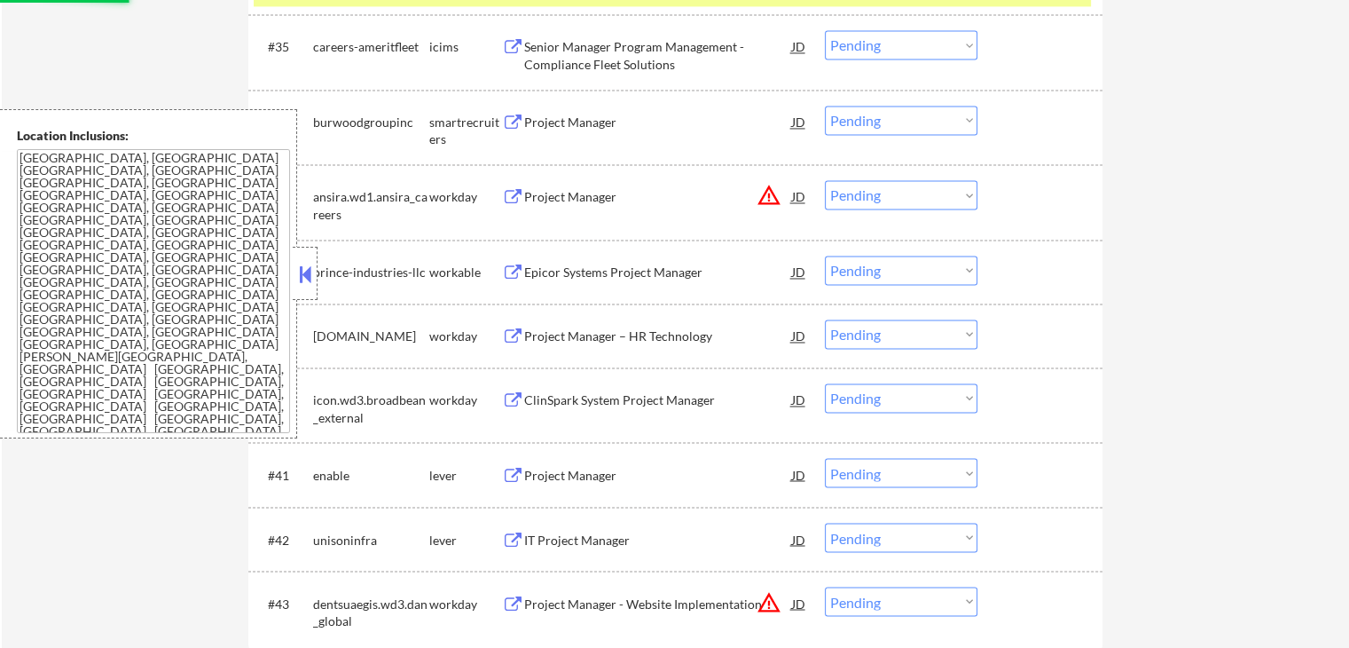
select select ""pending""
click at [523, 128] on button at bounding box center [513, 122] width 22 height 17
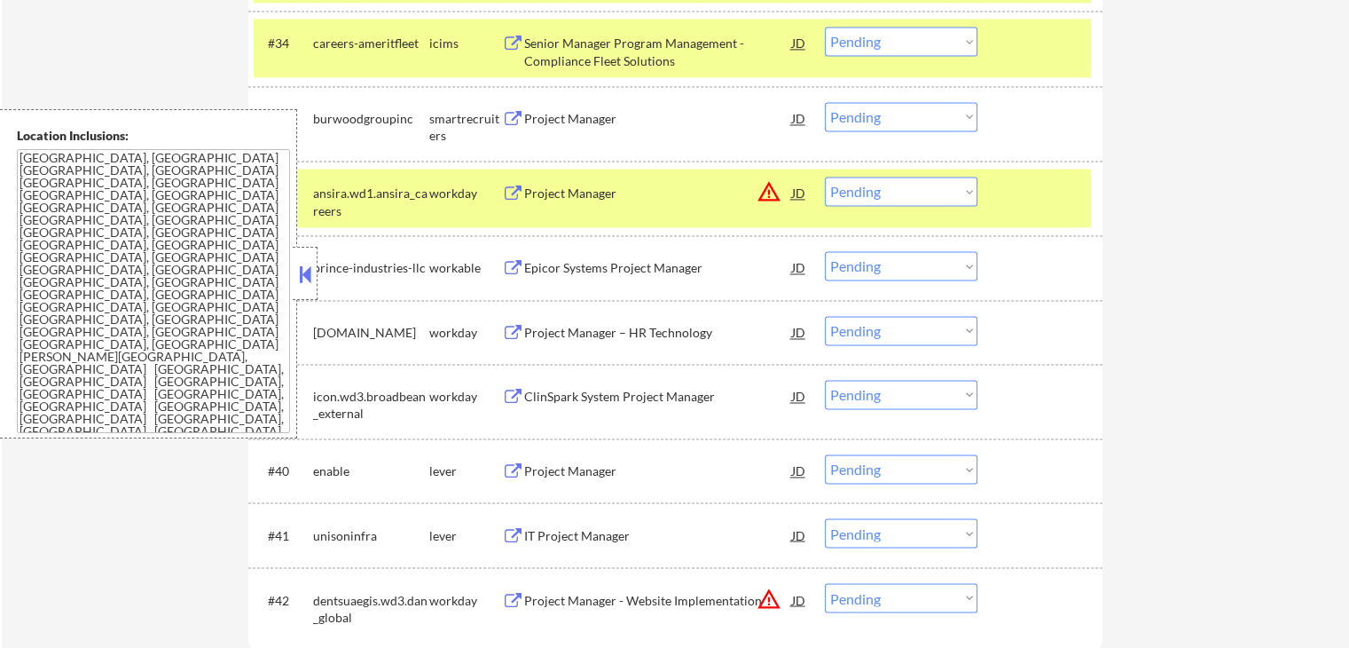
scroll to position [2839, 0]
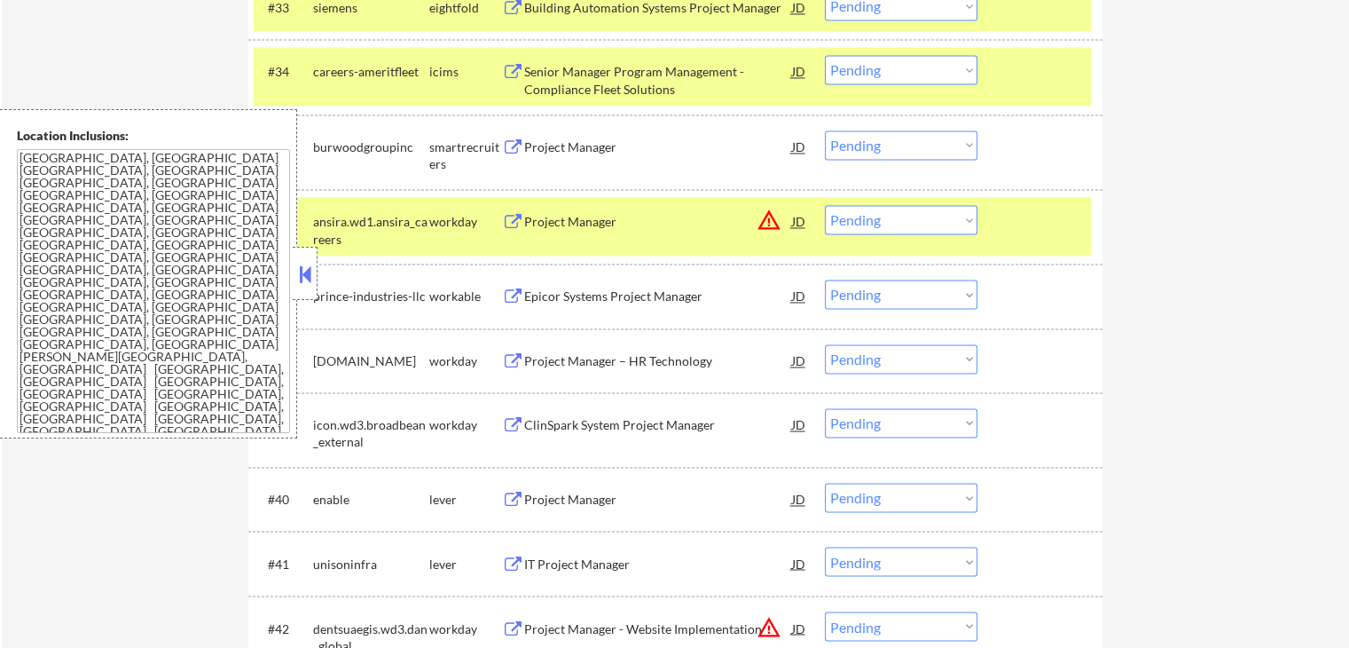
click at [539, 140] on div "Project Manager" at bounding box center [658, 147] width 268 height 18
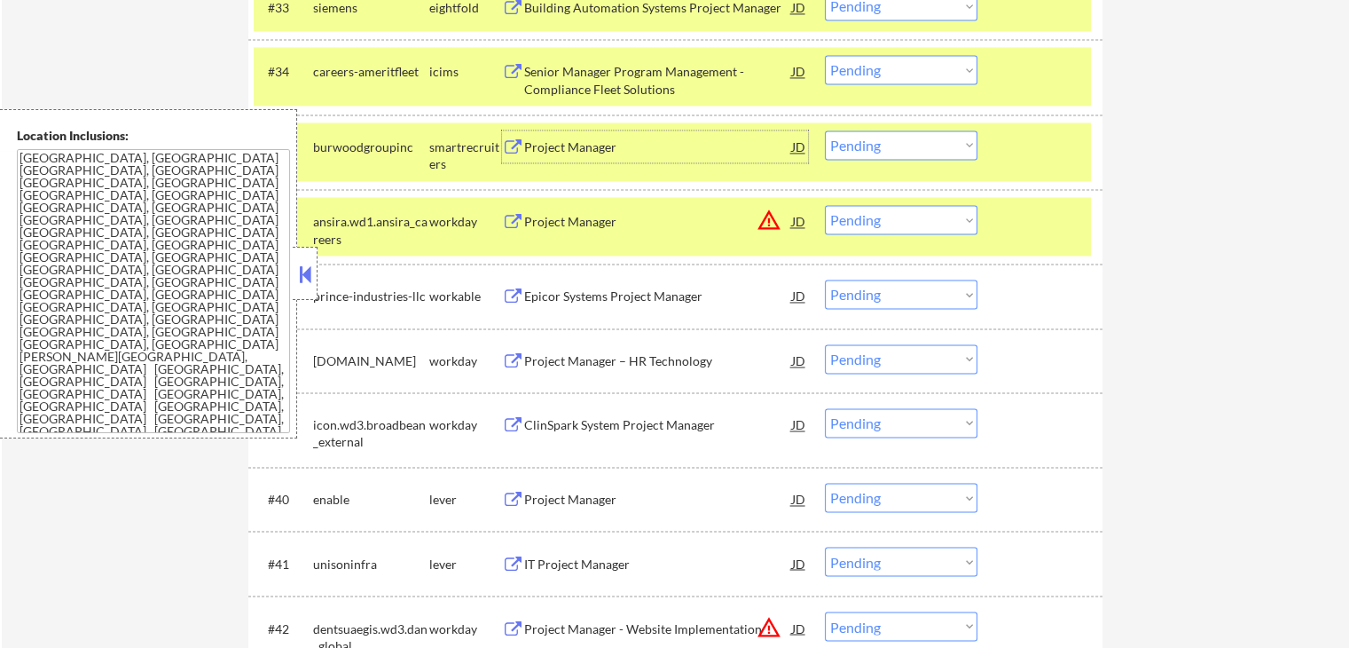
click at [883, 147] on select "Choose an option... Pending Applied Excluded (Questions) Excluded (Expired) Exc…" at bounding box center [901, 144] width 153 height 29
click at [825, 130] on select "Choose an option... Pending Applied Excluded (Questions) Excluded (Expired) Exc…" at bounding box center [901, 144] width 153 height 29
select select ""pending""
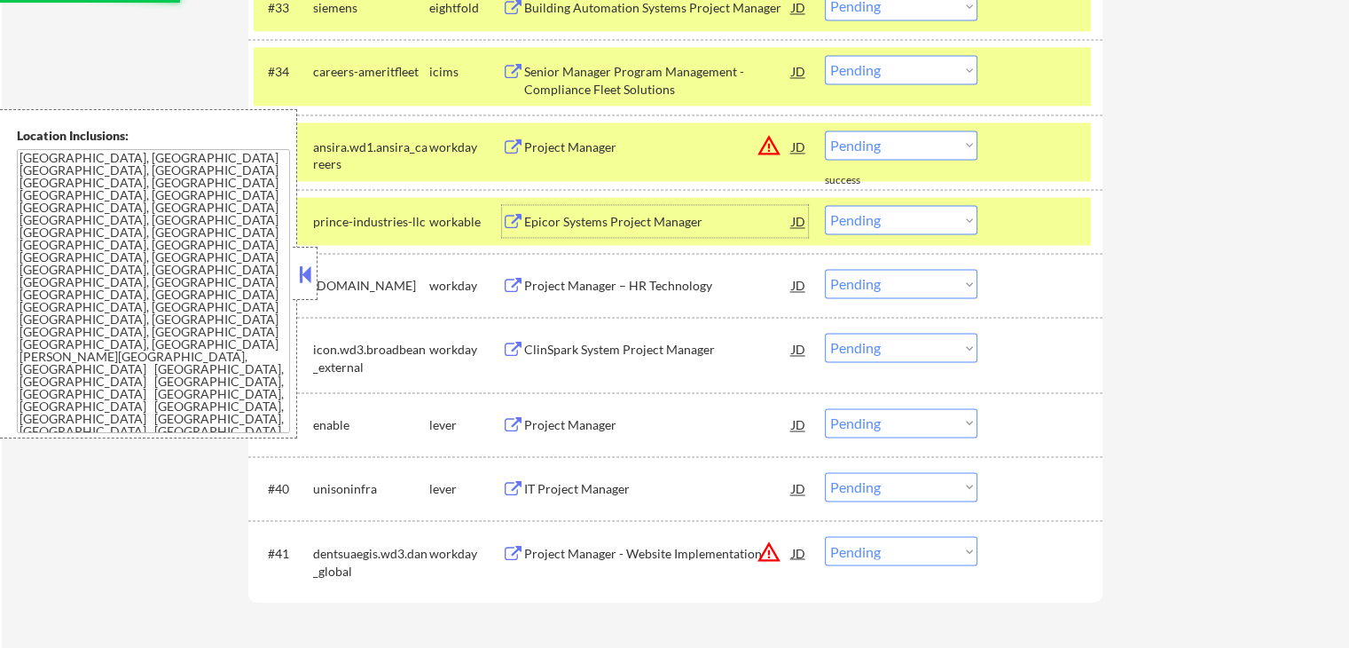
click at [531, 219] on div "Epicor Systems Project Manager" at bounding box center [658, 222] width 268 height 18
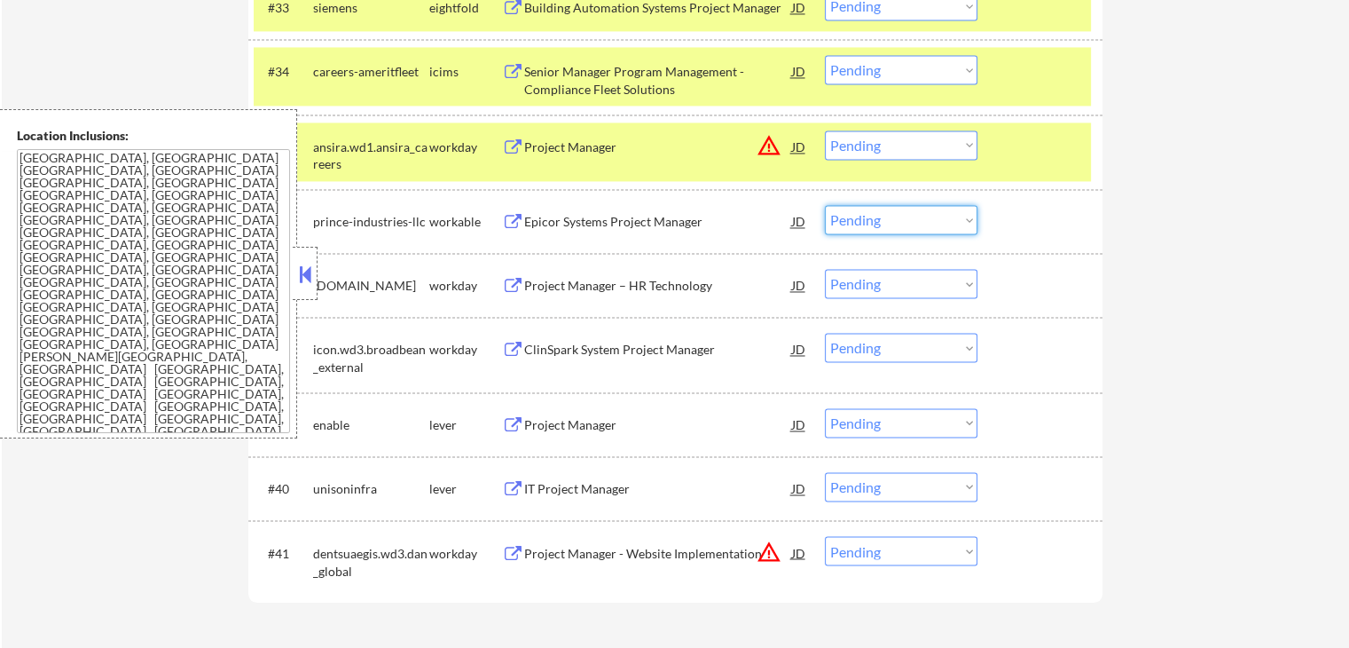
click at [890, 232] on select "Choose an option... Pending Applied Excluded (Questions) Excluded (Expired) Exc…" at bounding box center [901, 219] width 153 height 29
click at [825, 205] on select "Choose an option... Pending Applied Excluded (Questions) Excluded (Expired) Exc…" at bounding box center [901, 219] width 153 height 29
click at [533, 420] on div "Project Manager" at bounding box center [658, 425] width 268 height 18
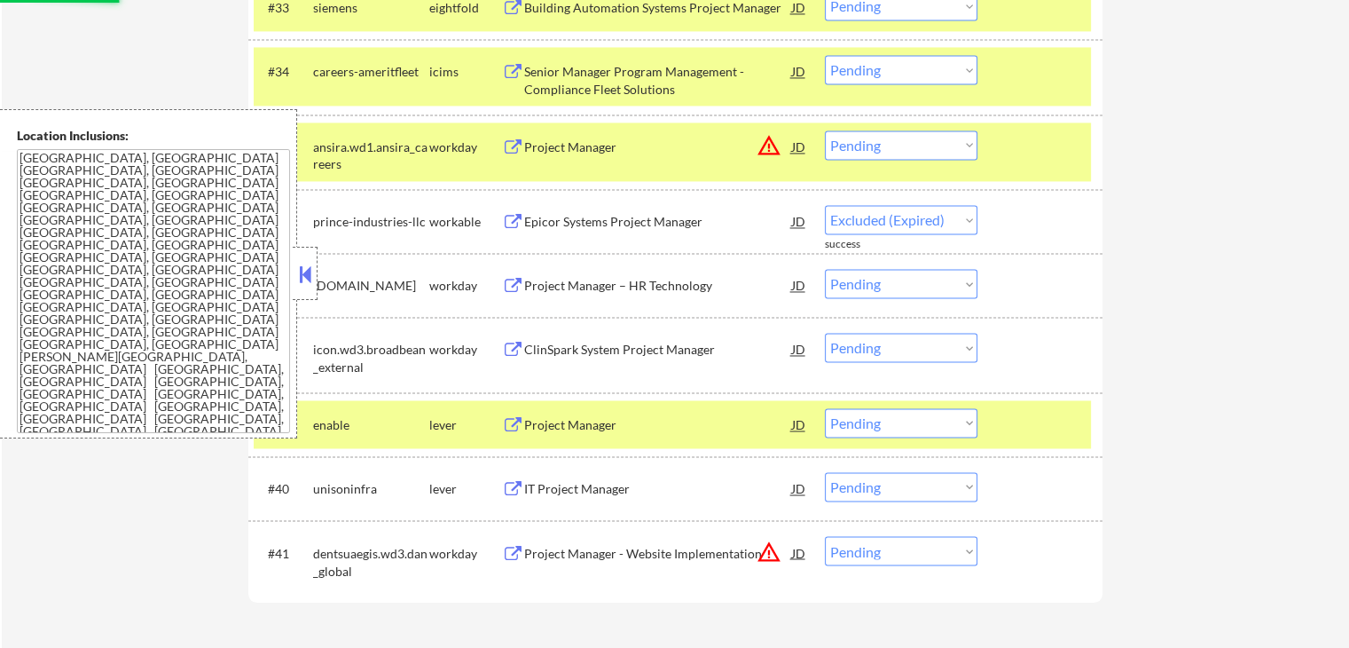
select select ""pending""
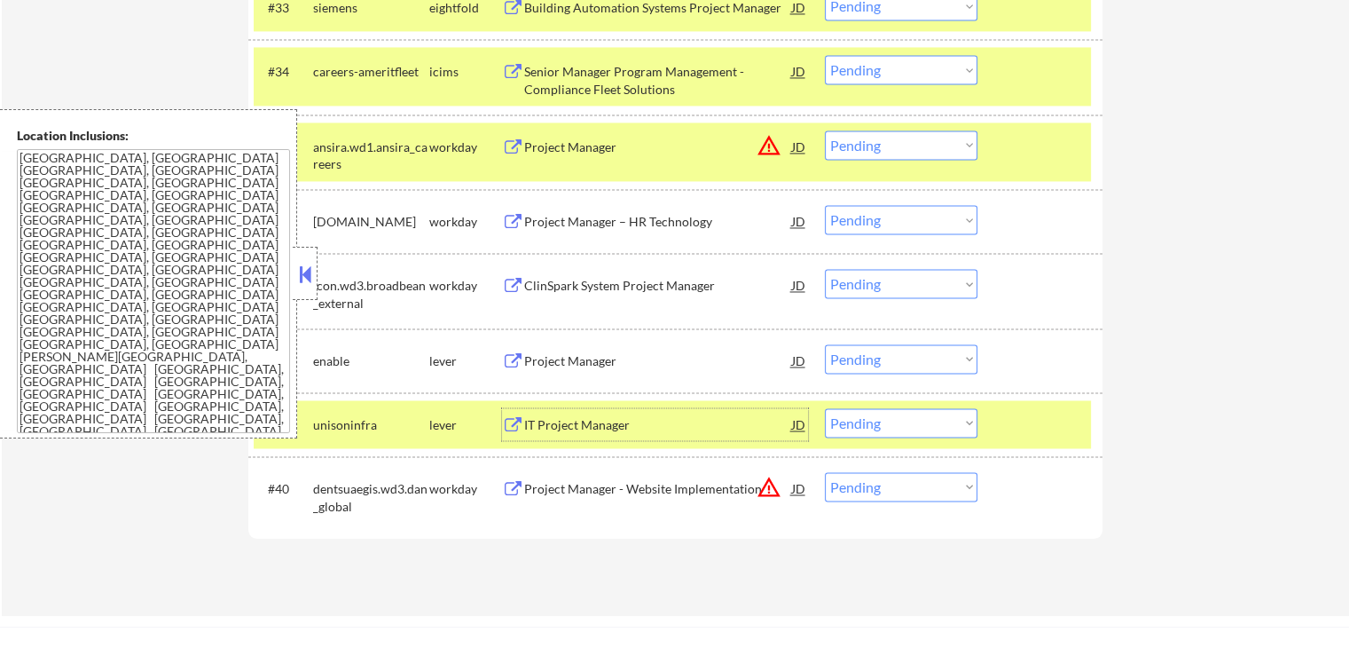
click at [568, 427] on div "IT Project Manager" at bounding box center [658, 425] width 268 height 18
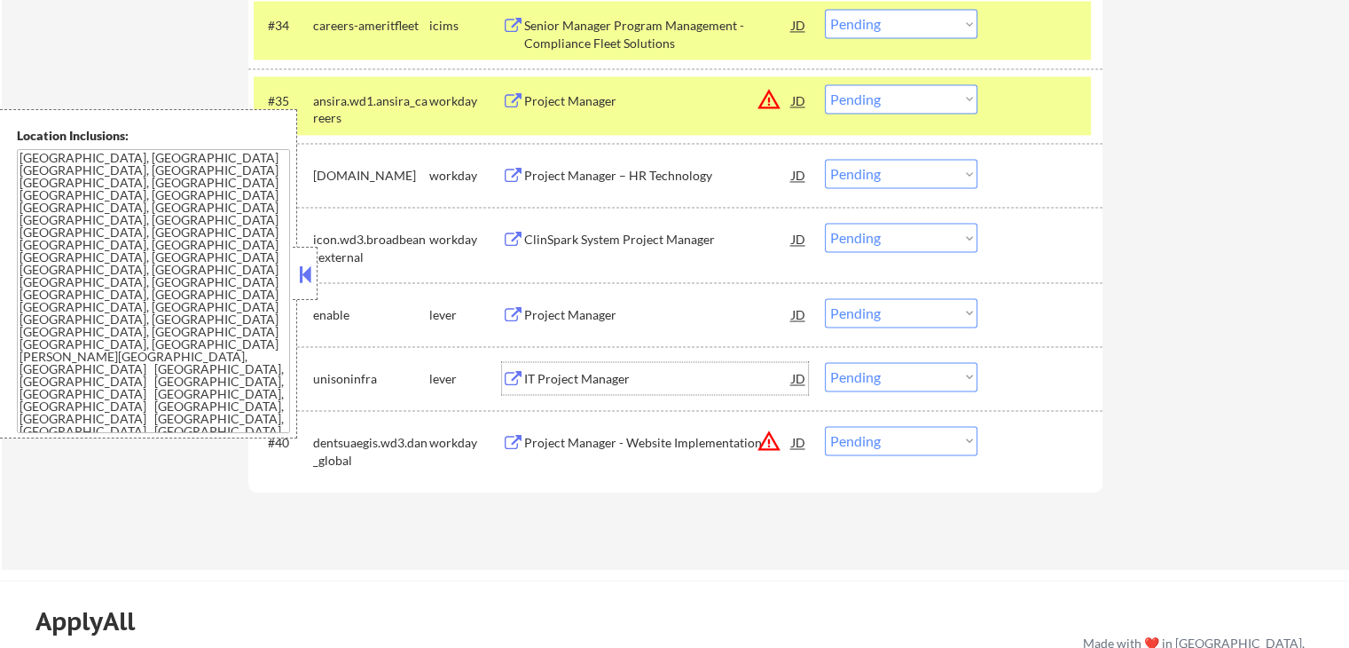
scroll to position [2928, 0]
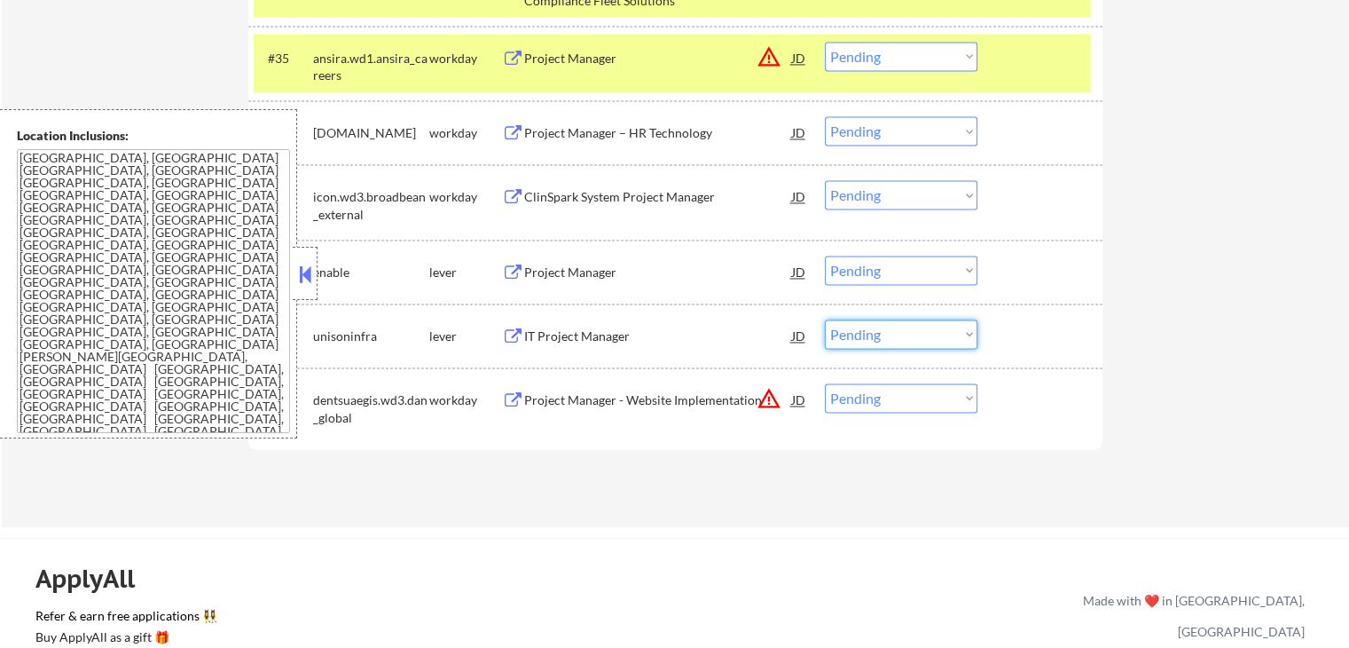
click at [916, 339] on select "Choose an option... Pending Applied Excluded (Questions) Excluded (Expired) Exc…" at bounding box center [901, 333] width 153 height 29
click at [825, 319] on select "Choose an option... Pending Applied Excluded (Questions) Excluded (Expired) Exc…" at bounding box center [901, 333] width 153 height 29
select select ""pending""
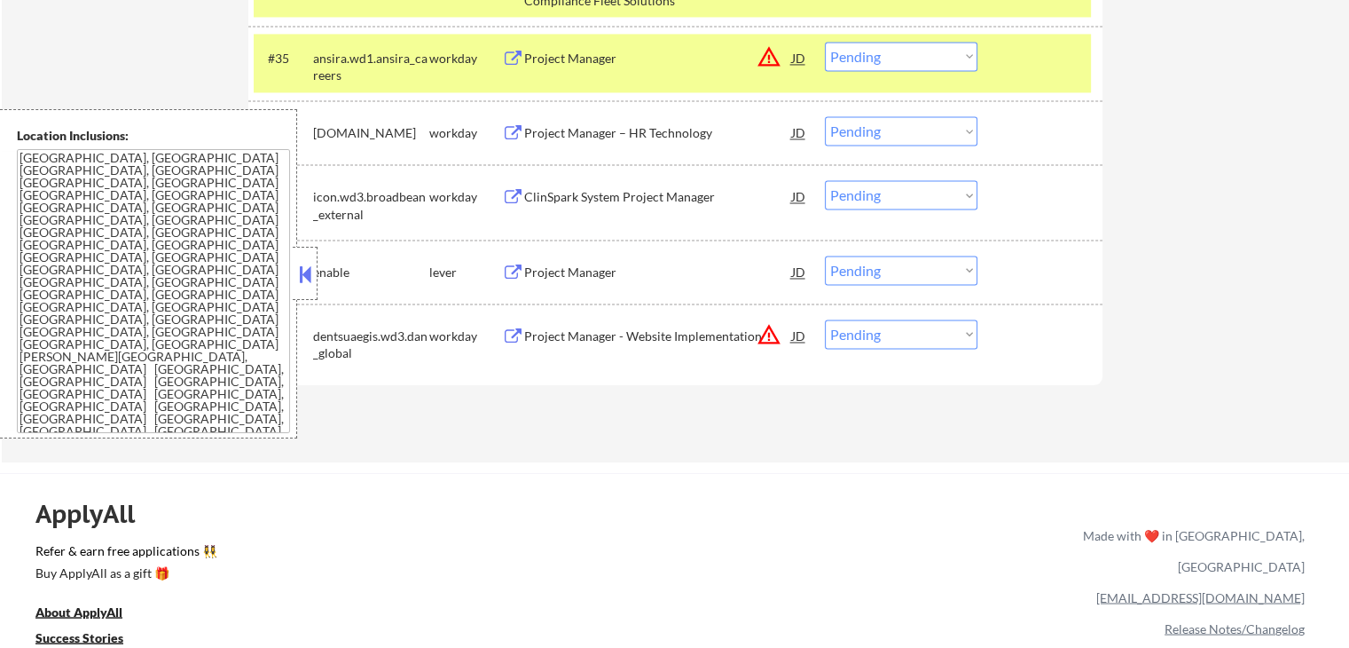
scroll to position [2839, 0]
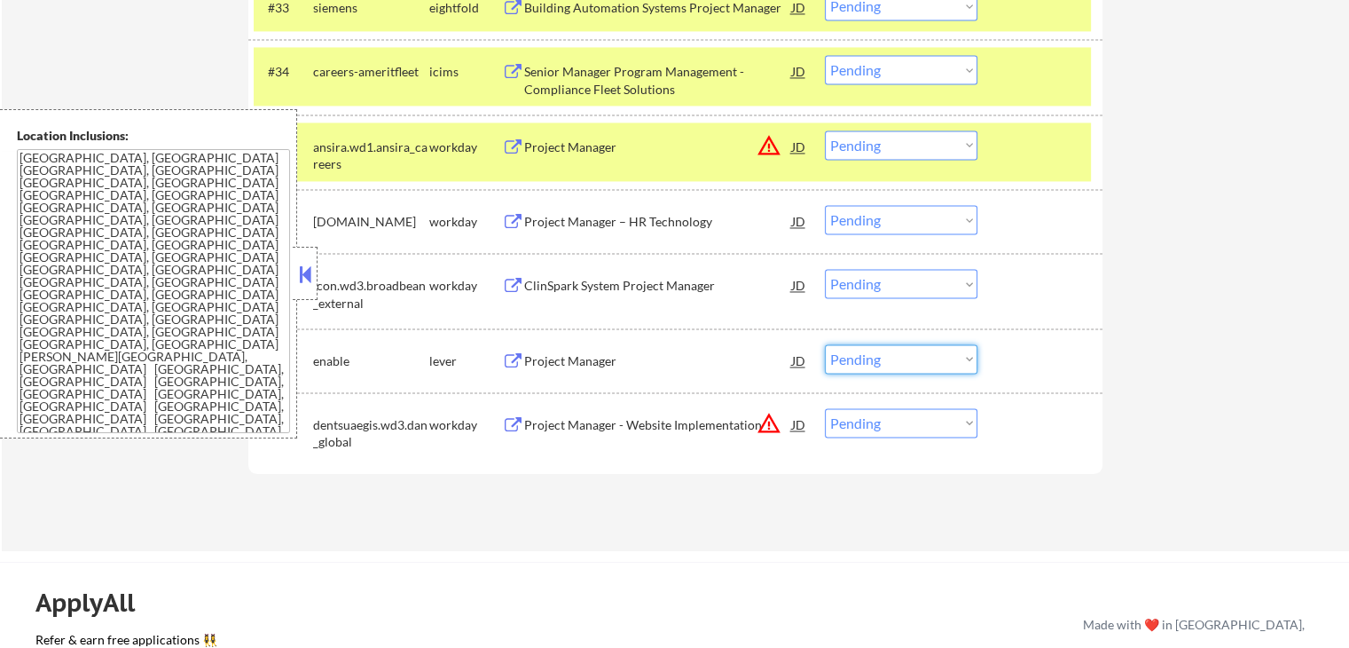
click at [884, 365] on select "Choose an option... Pending Applied Excluded (Questions) Excluded (Expired) Exc…" at bounding box center [901, 358] width 153 height 29
click at [825, 344] on select "Choose an option... Pending Applied Excluded (Questions) Excluded (Expired) Exc…" at bounding box center [901, 358] width 153 height 29
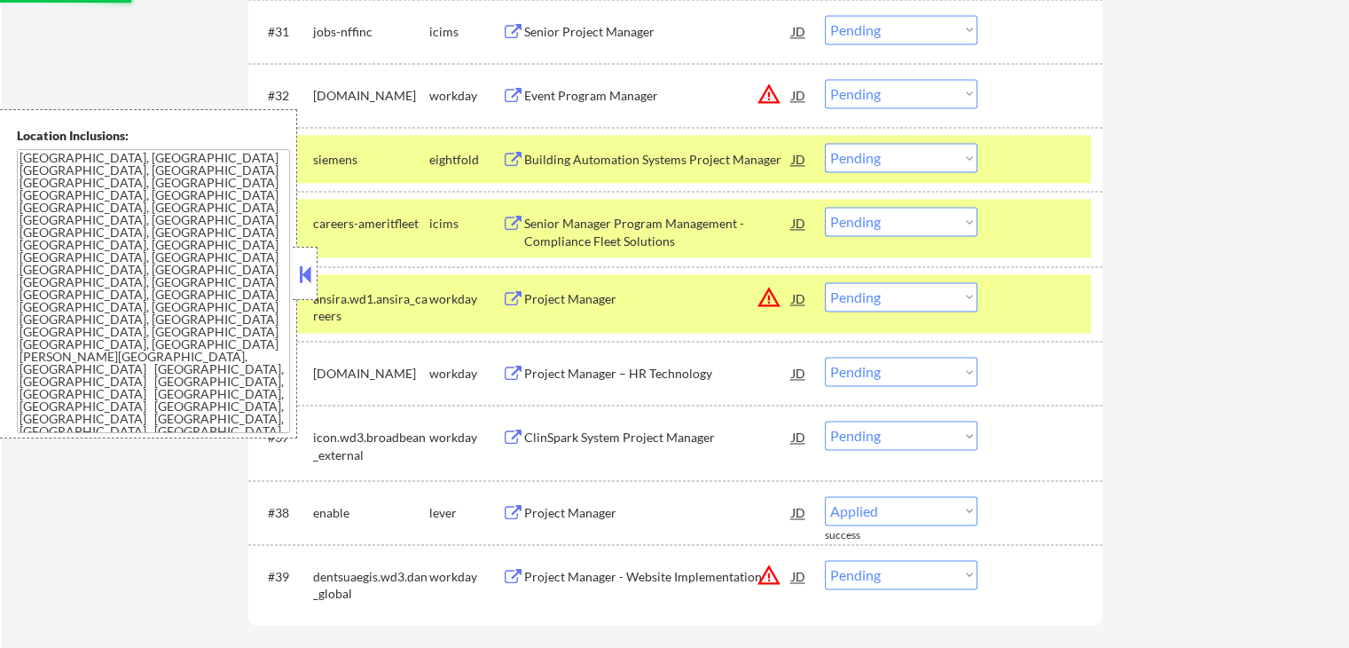
scroll to position [2662, 0]
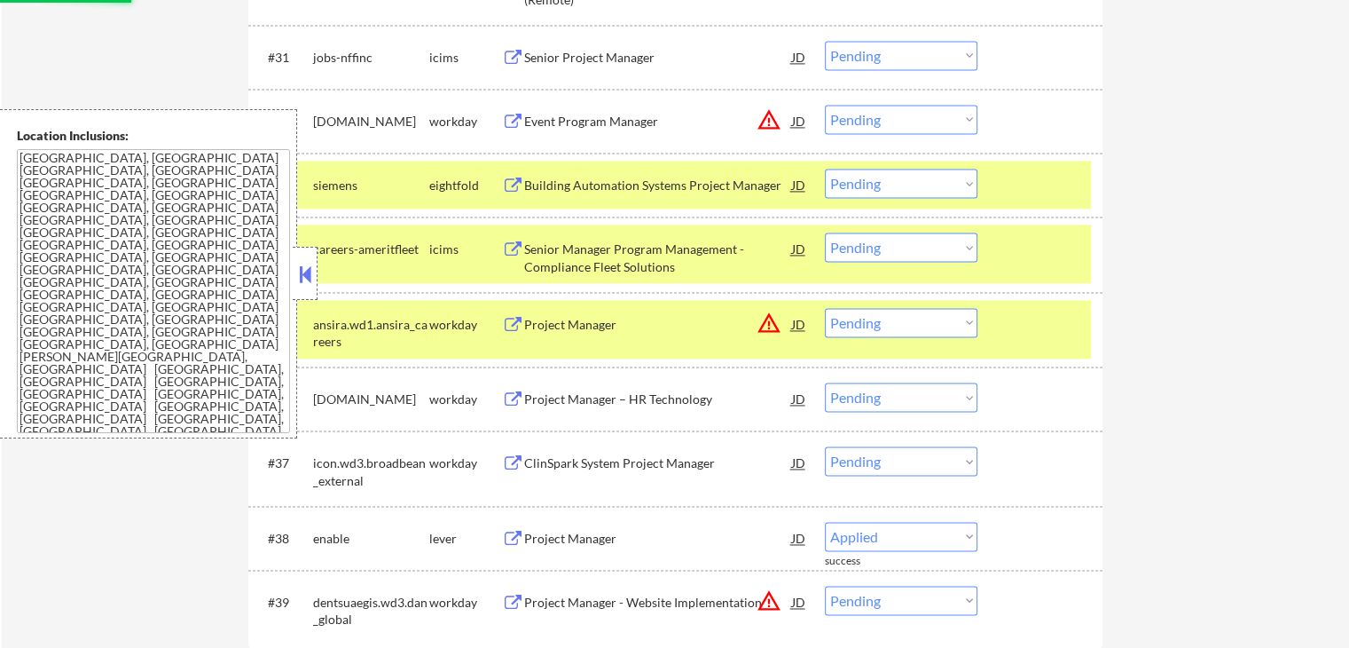
select select ""pending""
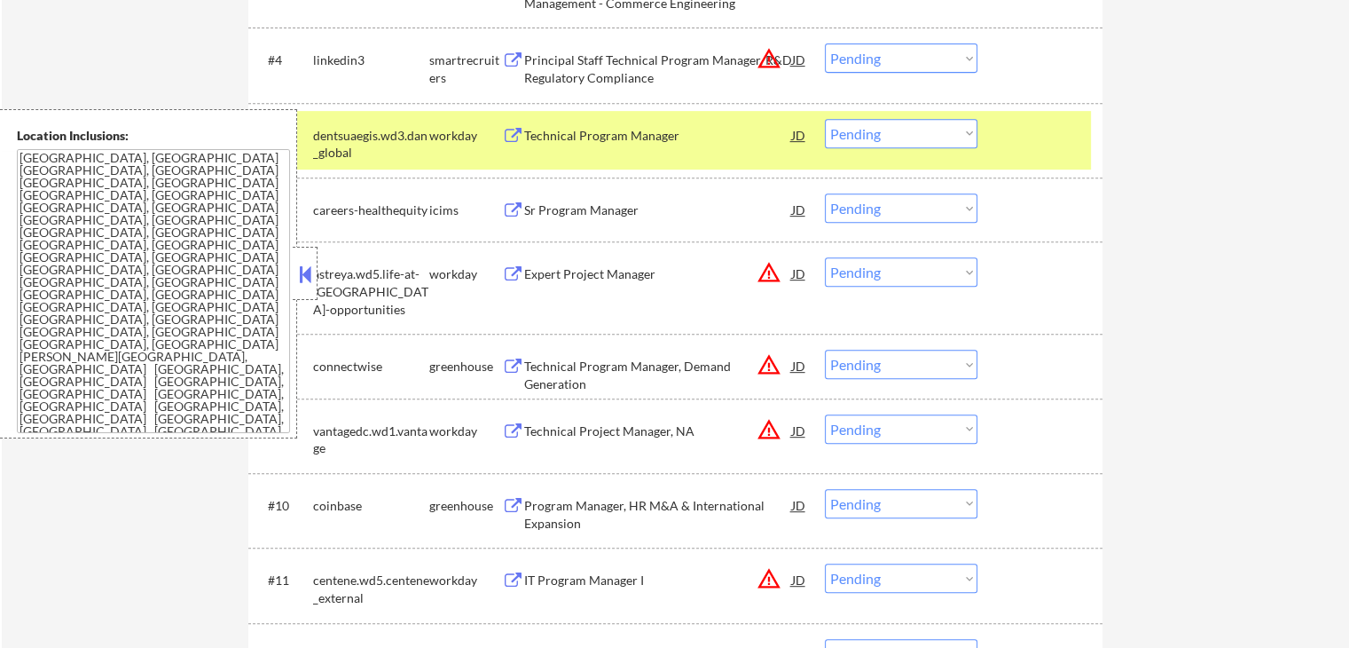
scroll to position [798, 0]
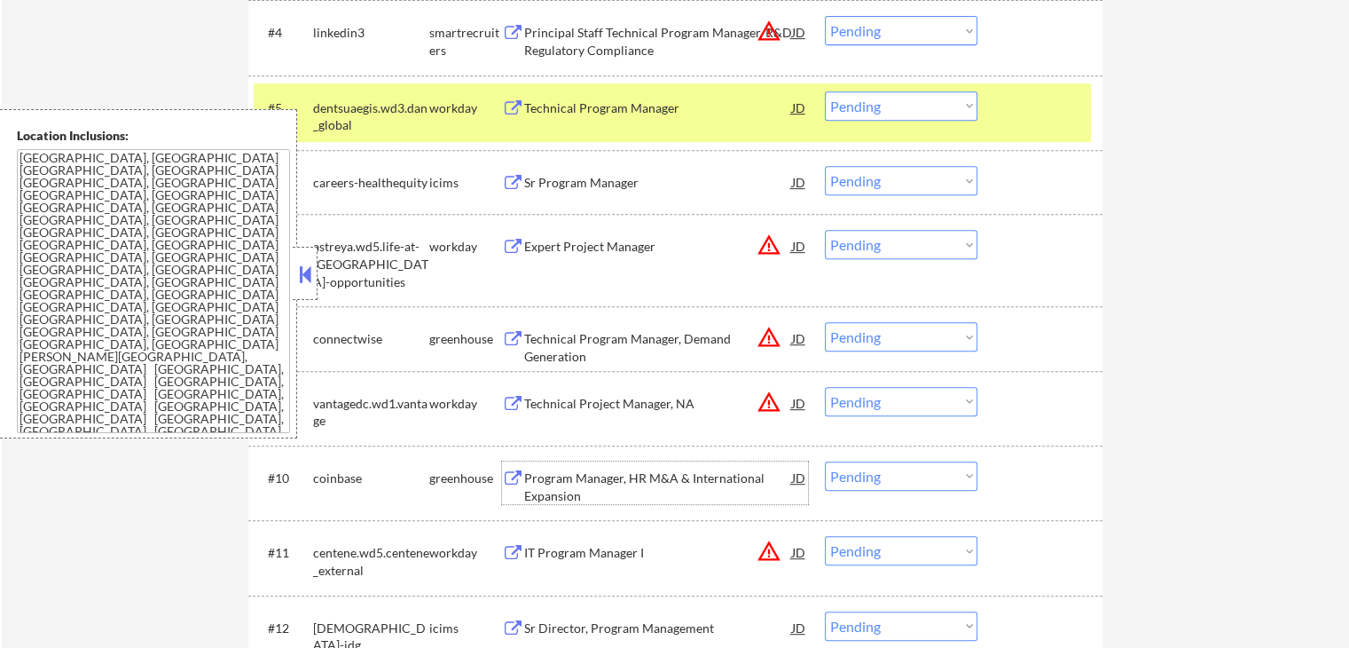
click at [586, 483] on div "Program Manager, HR M&A & International Expansion" at bounding box center [658, 486] width 268 height 35
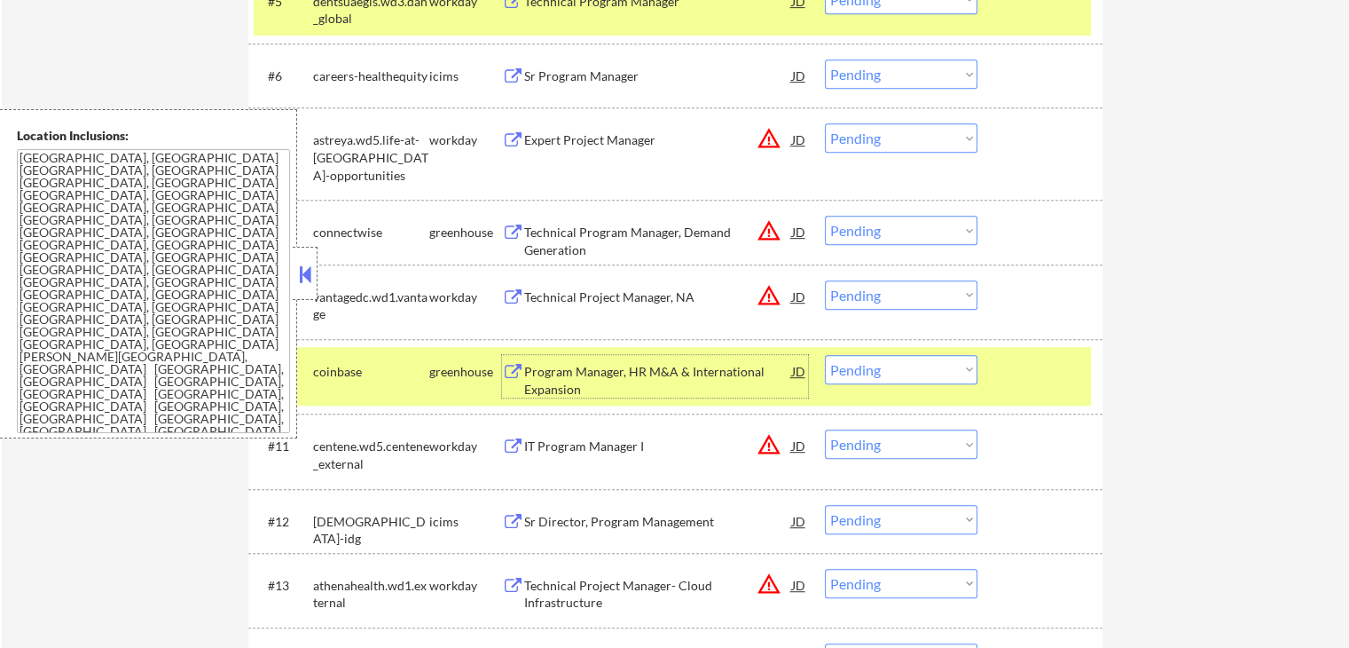
scroll to position [1065, 0]
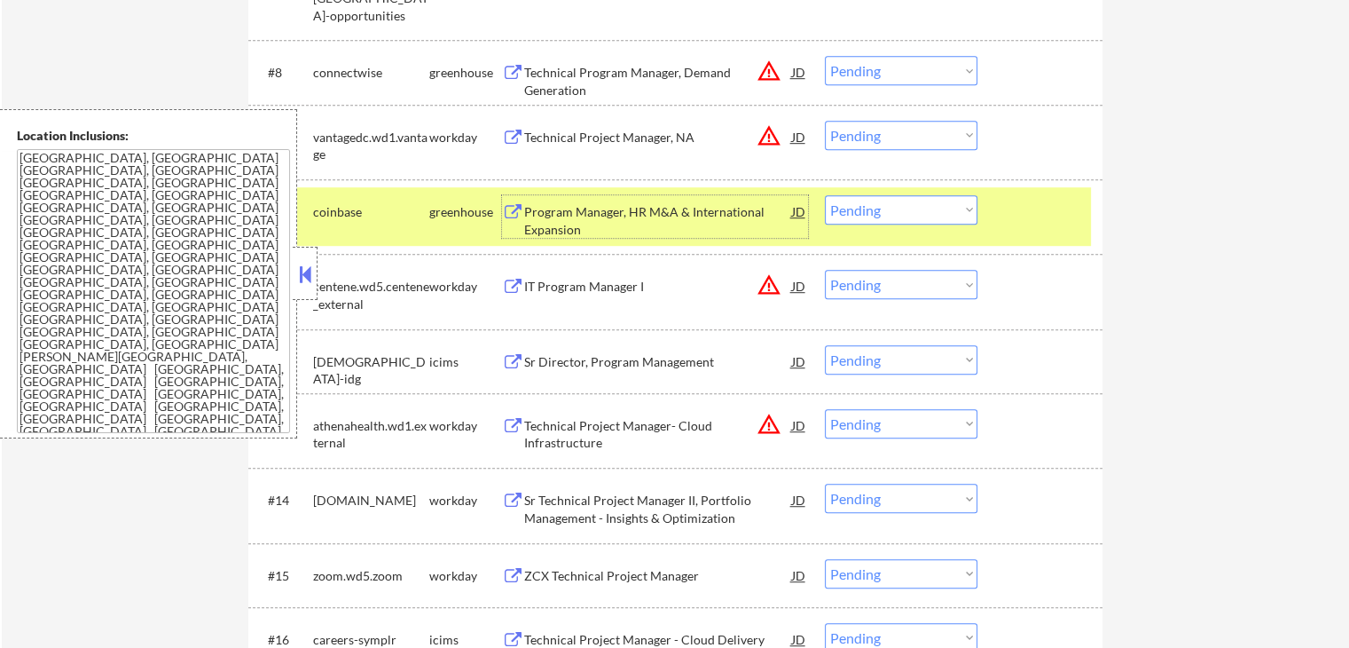
drag, startPoint x: 908, startPoint y: 210, endPoint x: 912, endPoint y: 220, distance: 10.4
click at [908, 210] on select "Choose an option... Pending Applied Excluded (Questions) Excluded (Expired) Exc…" at bounding box center [901, 209] width 153 height 29
click at [825, 195] on select "Choose an option... Pending Applied Excluded (Questions) Excluded (Expired) Exc…" at bounding box center [901, 209] width 153 height 29
select select ""pending""
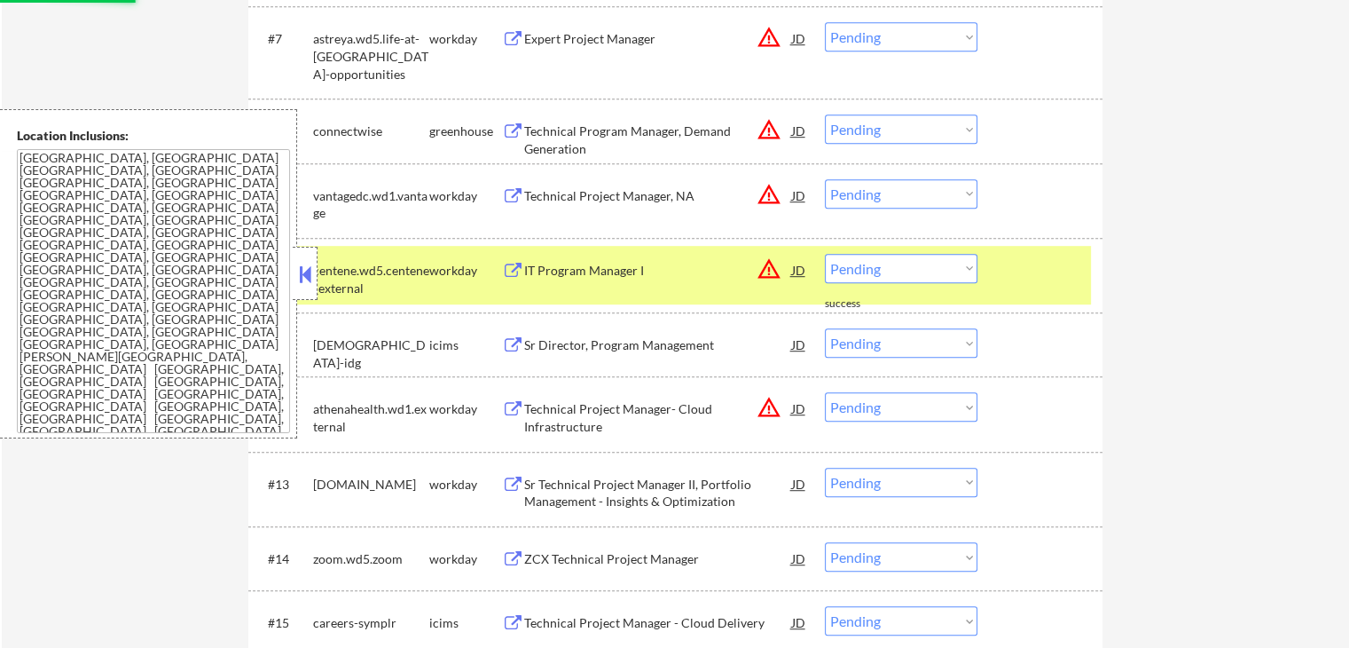
scroll to position [976, 0]
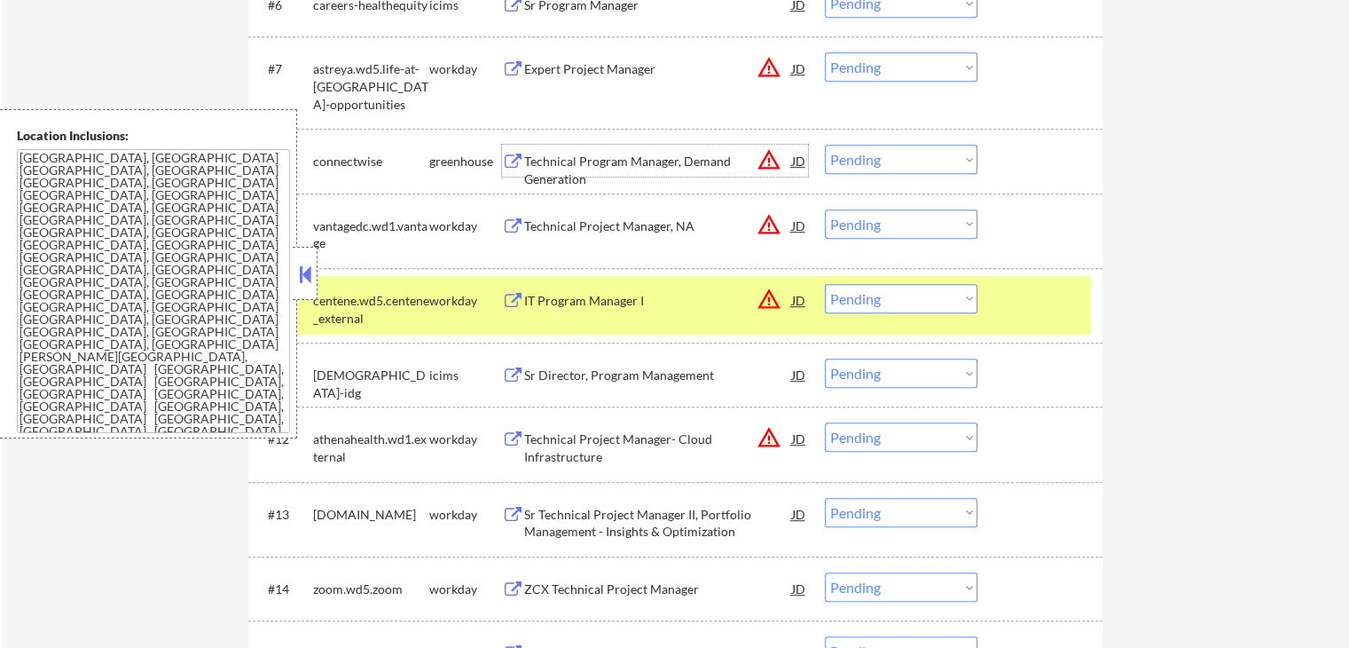
click at [660, 161] on div "Technical Program Manager, Demand Generation" at bounding box center [658, 170] width 268 height 35
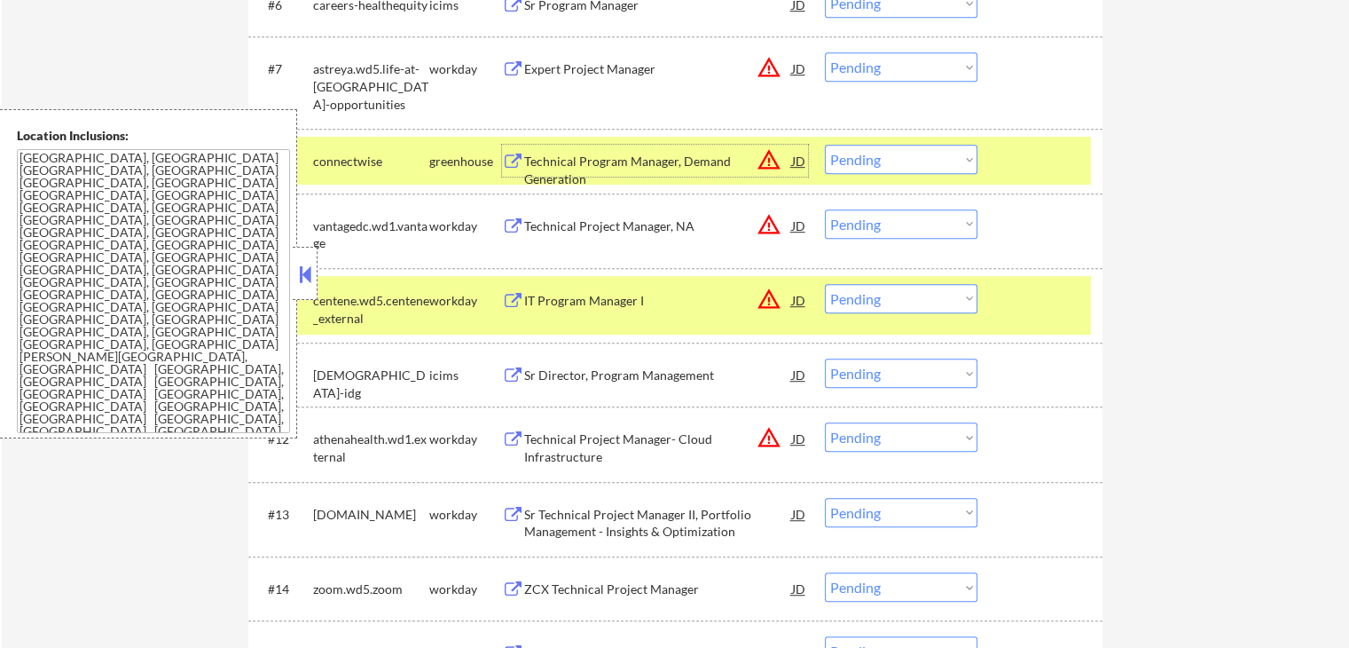
drag, startPoint x: 879, startPoint y: 158, endPoint x: 881, endPoint y: 171, distance: 13.4
click at [880, 159] on select "Choose an option... Pending Applied Excluded (Questions) Excluded (Expired) Exc…" at bounding box center [901, 159] width 153 height 29
click at [825, 145] on select "Choose an option... Pending Applied Excluded (Questions) Excluded (Expired) Exc…" at bounding box center [901, 159] width 153 height 29
select select ""pending""
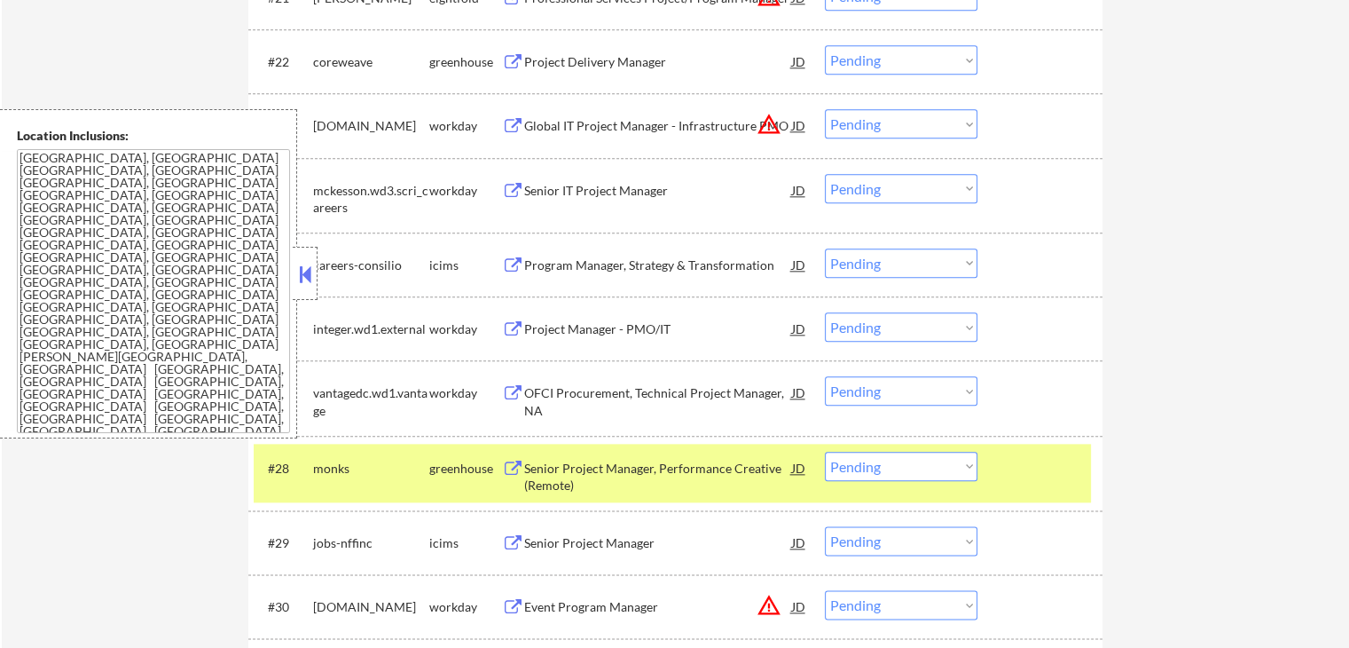
scroll to position [2041, 0]
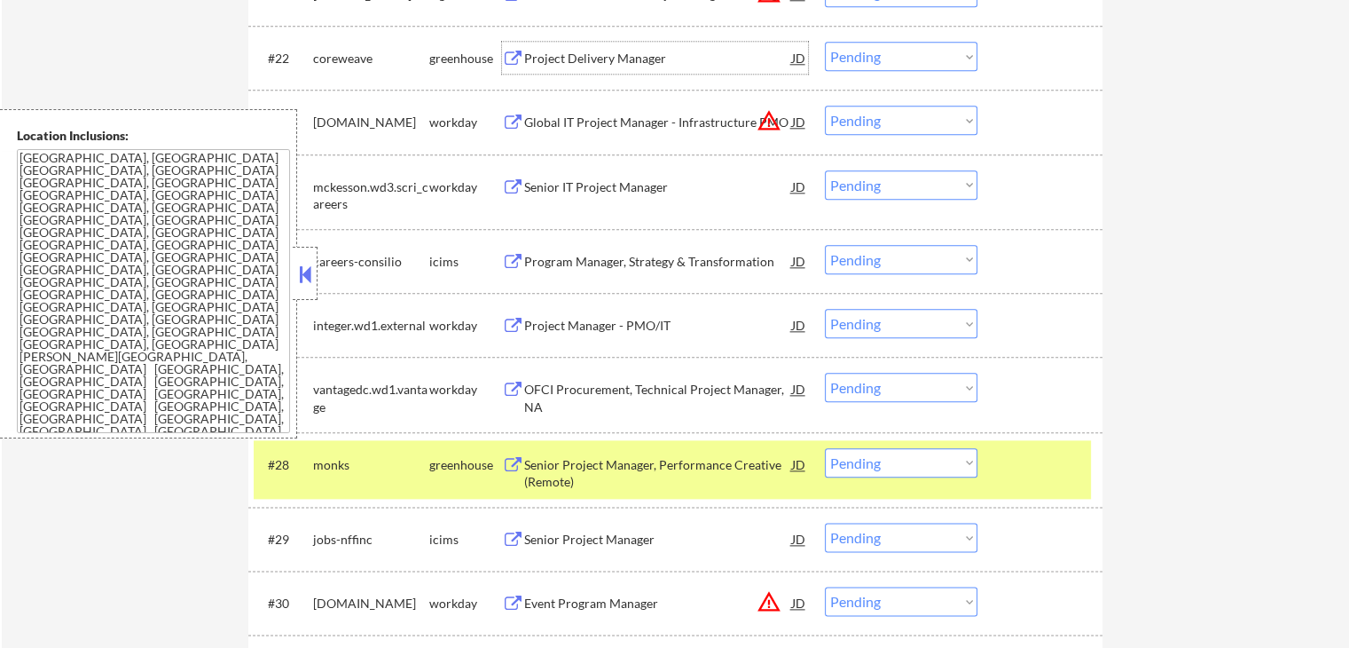
click at [576, 65] on div "Project Delivery Manager" at bounding box center [658, 59] width 268 height 18
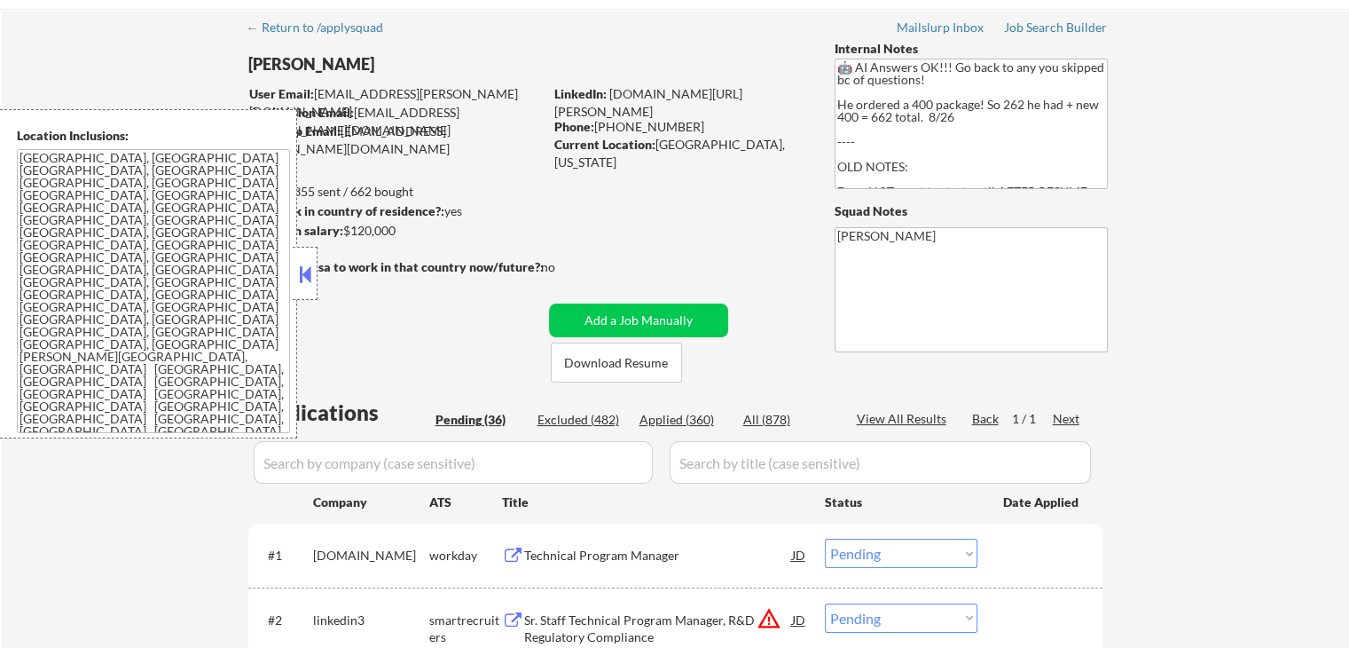
scroll to position [89, 0]
